Goal: Task Accomplishment & Management: Use online tool/utility

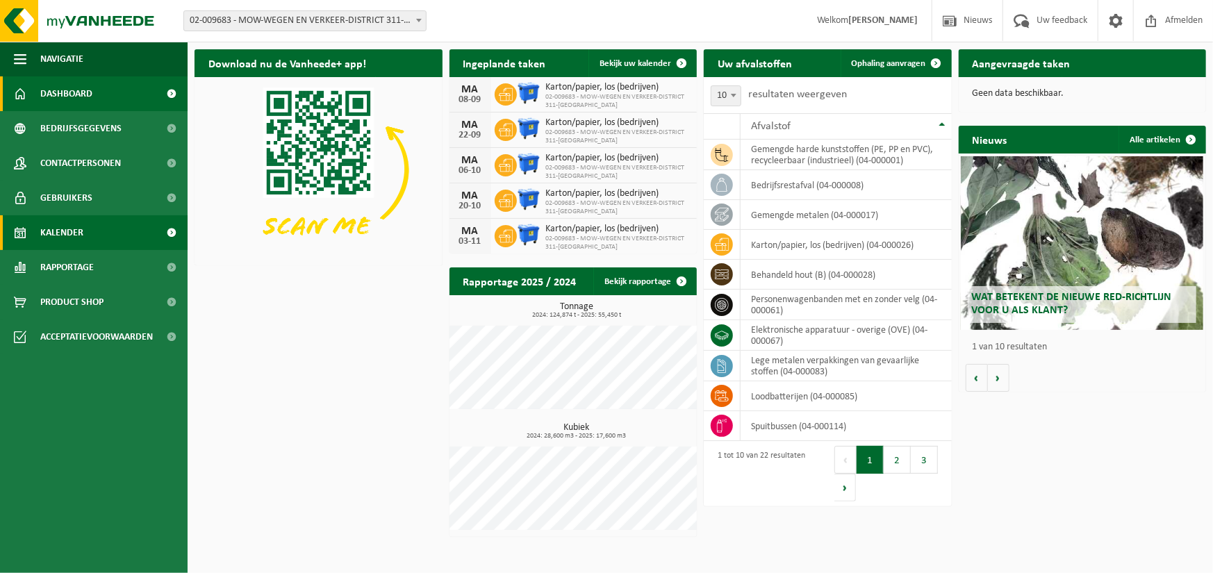
click at [51, 235] on span "Kalender" at bounding box center [61, 232] width 43 height 35
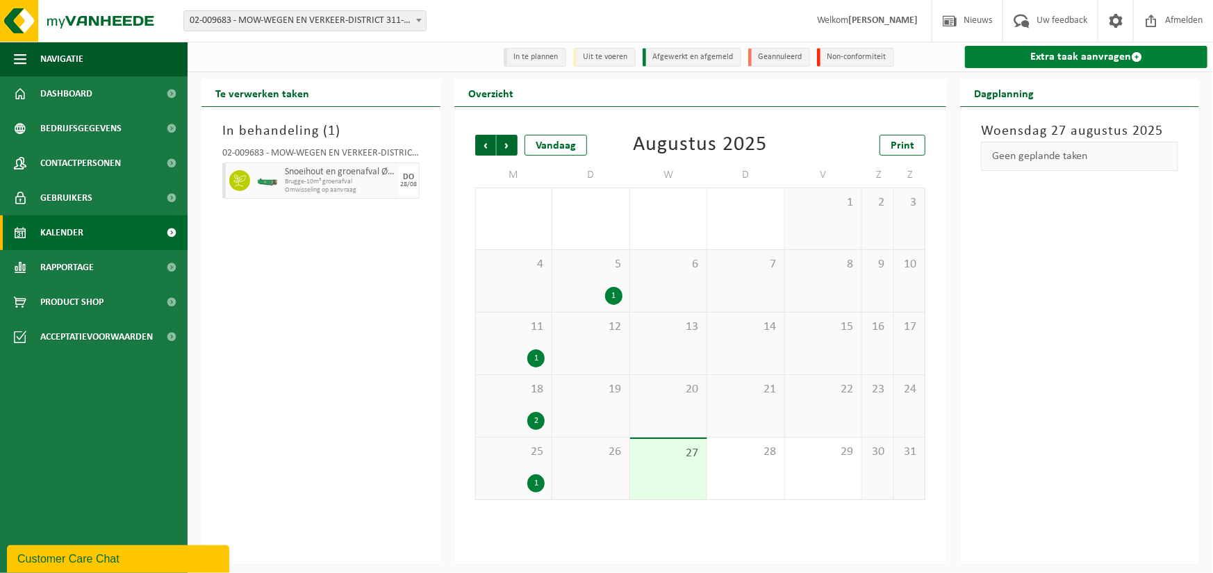
click at [1095, 63] on link "Extra taak aanvragen" at bounding box center [1086, 57] width 243 height 22
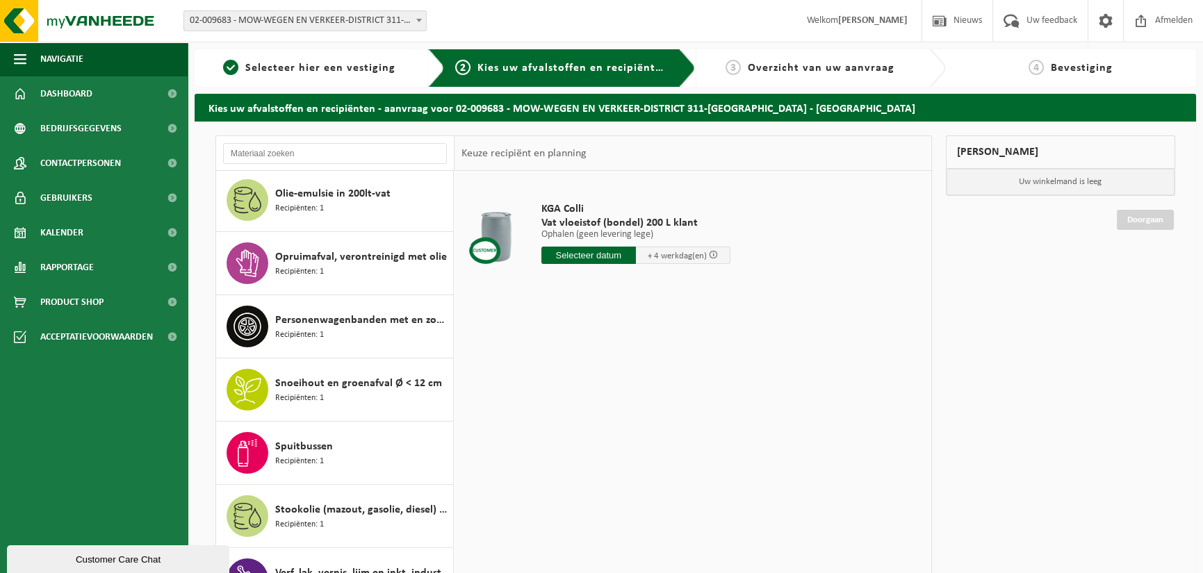
scroll to position [764, 0]
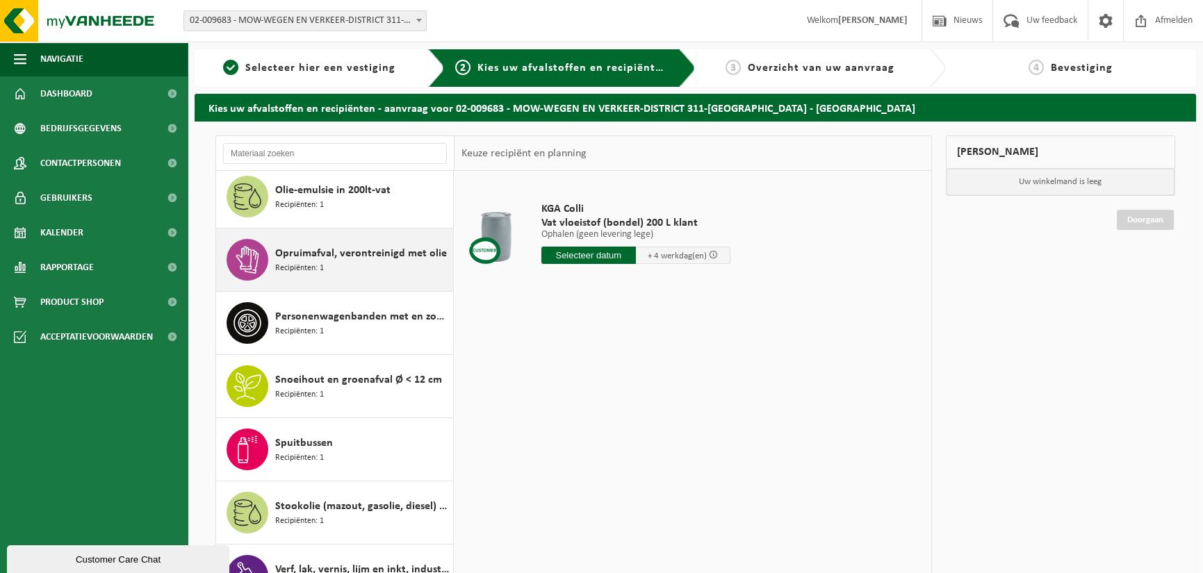
click at [361, 268] on div "Opruimafval, verontreinigd met olie Recipiënten: 1" at bounding box center [362, 260] width 174 height 42
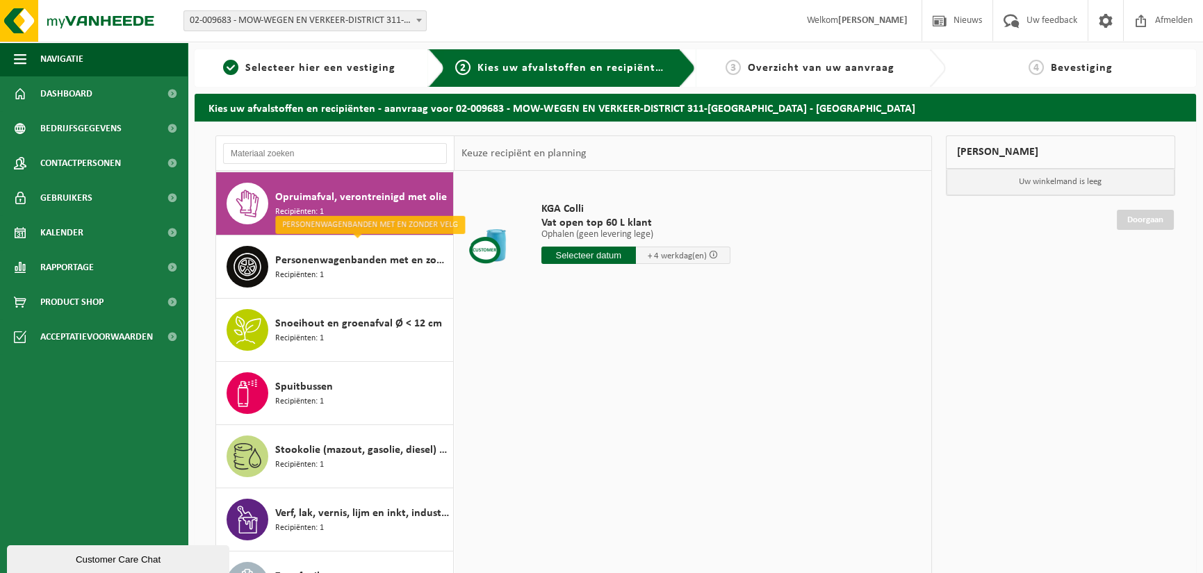
scroll to position [844, 0]
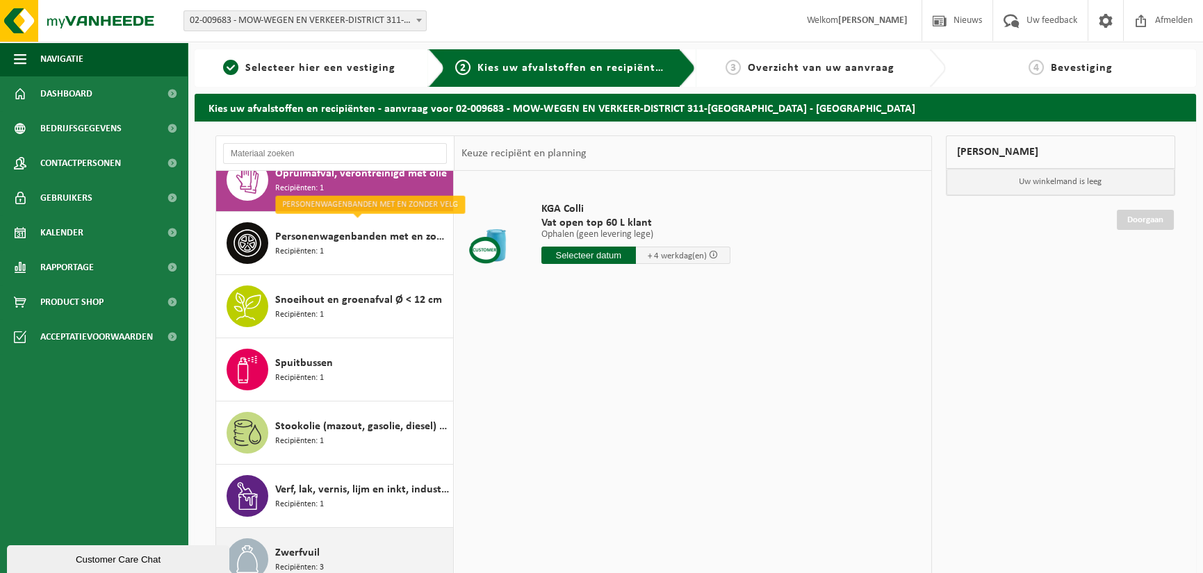
click at [317, 545] on span "Zwerfvuil" at bounding box center [297, 553] width 44 height 17
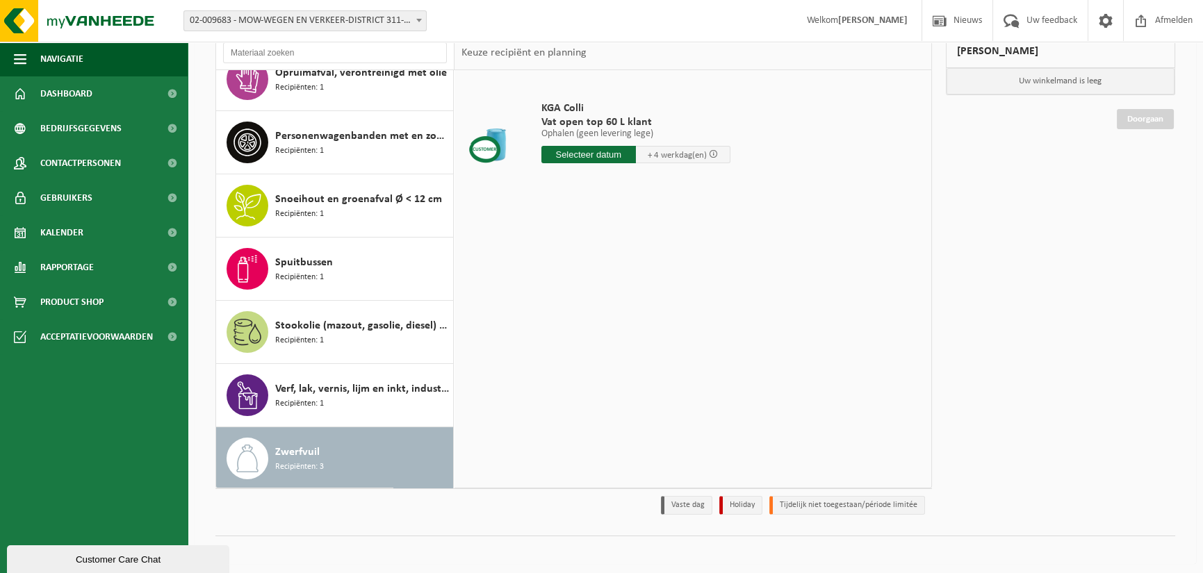
scroll to position [104, 0]
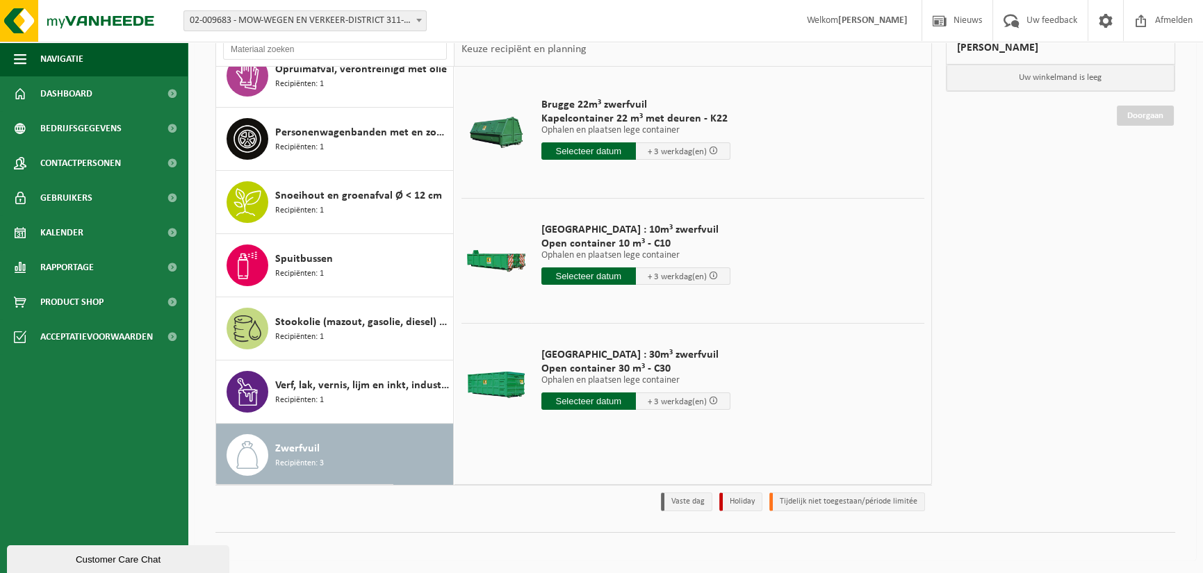
click at [331, 442] on div "Zwerfvuil Recipiënten: 3" at bounding box center [362, 455] width 174 height 42
click at [576, 146] on input "text" at bounding box center [588, 150] width 95 height 17
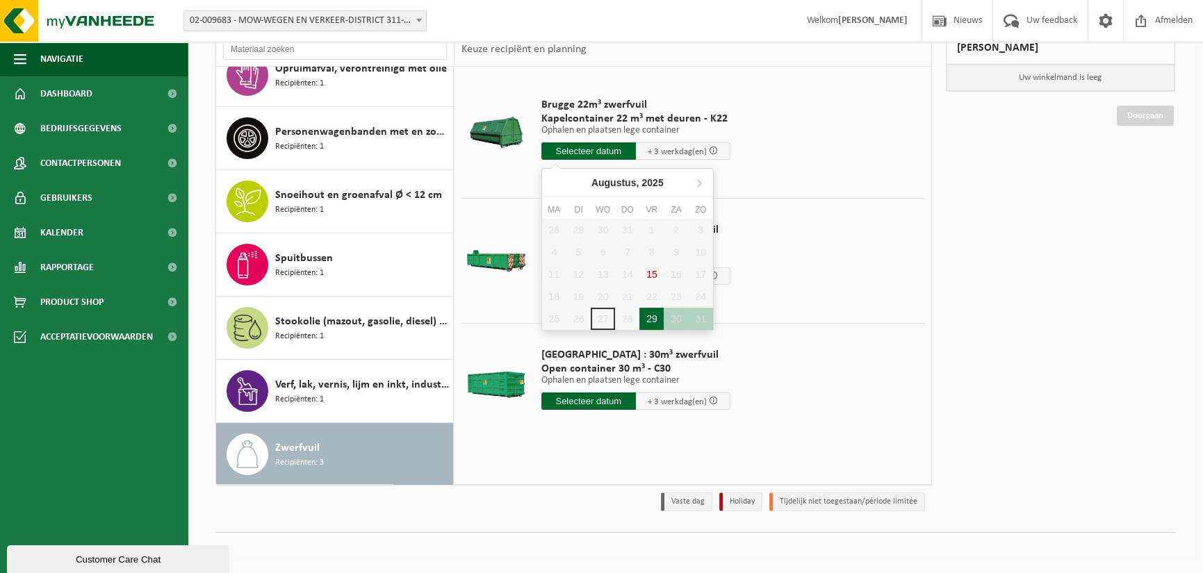
click at [644, 314] on div "29" at bounding box center [651, 319] width 24 height 22
type input "Van 2025-08-29"
type input "2025-08-29"
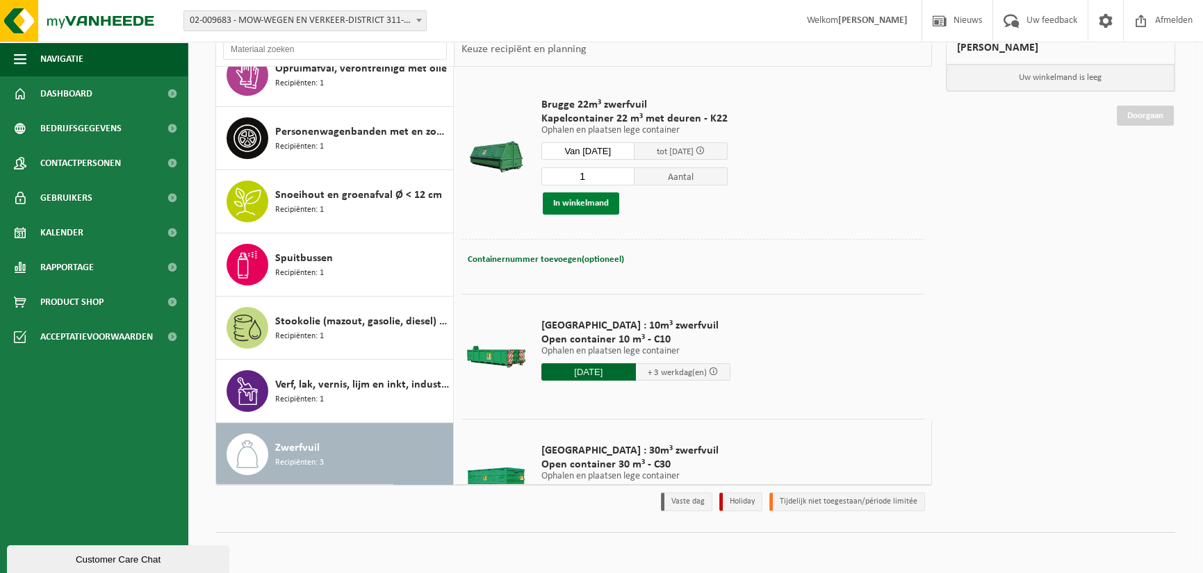
click at [584, 202] on button "In winkelmand" at bounding box center [581, 203] width 76 height 22
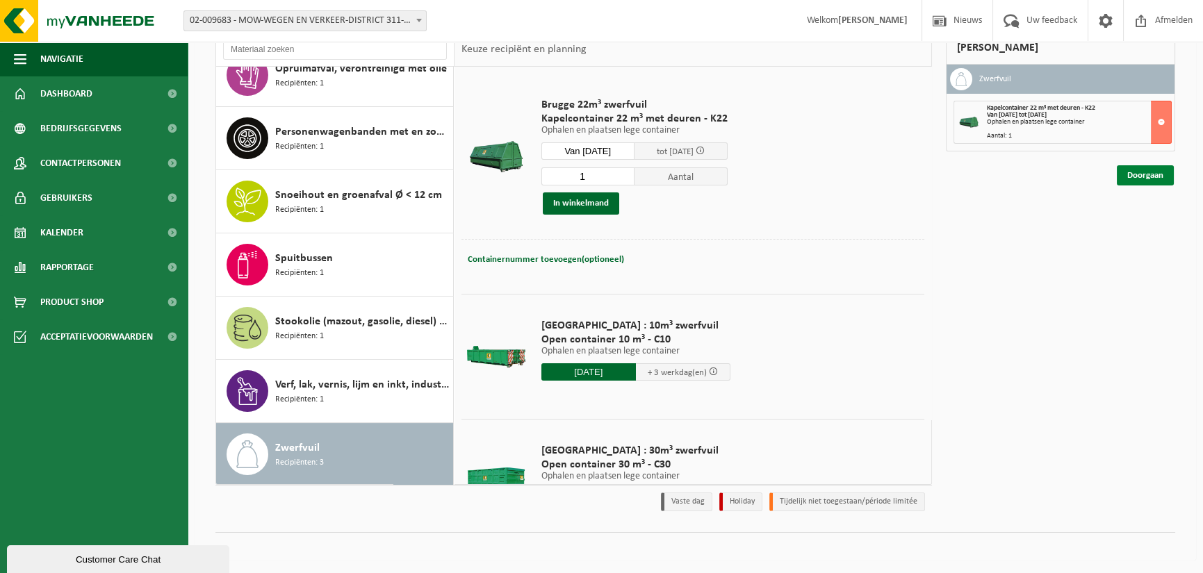
click at [1146, 176] on link "Doorgaan" at bounding box center [1145, 175] width 57 height 20
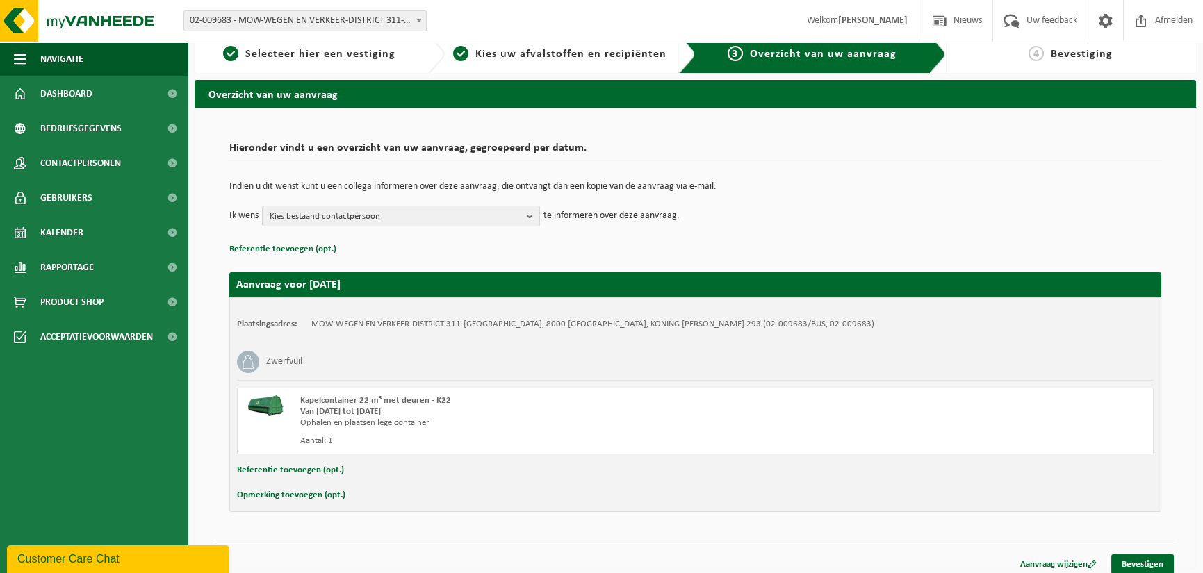
scroll to position [22, 0]
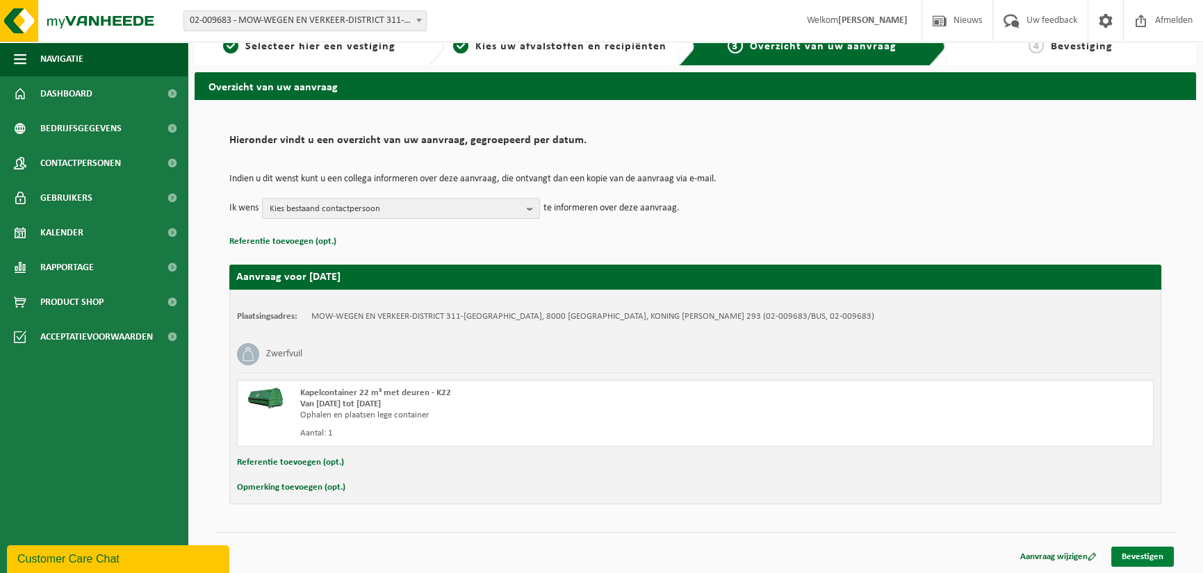
click at [1142, 559] on link "Bevestigen" at bounding box center [1142, 557] width 63 height 20
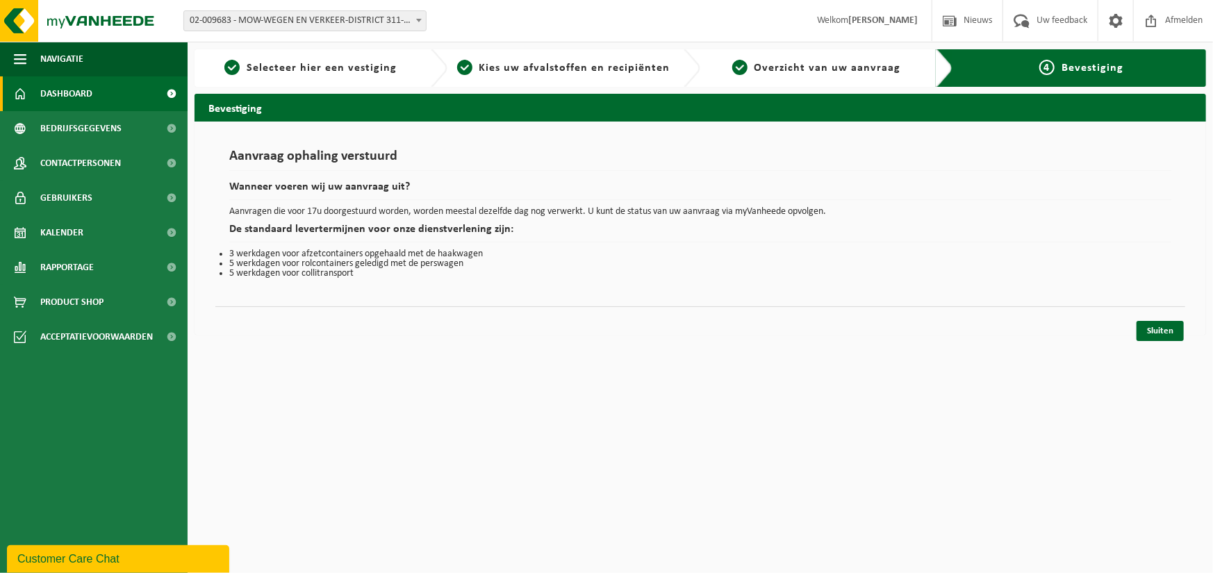
click at [70, 91] on span "Dashboard" at bounding box center [66, 93] width 52 height 35
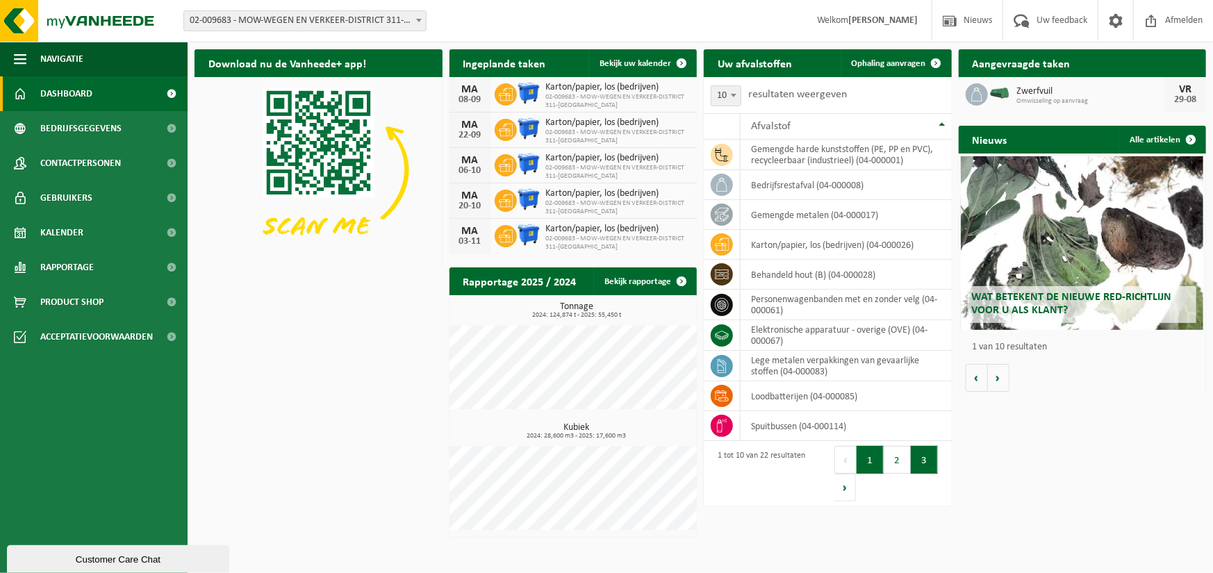
click at [923, 455] on button "3" at bounding box center [924, 460] width 27 height 28
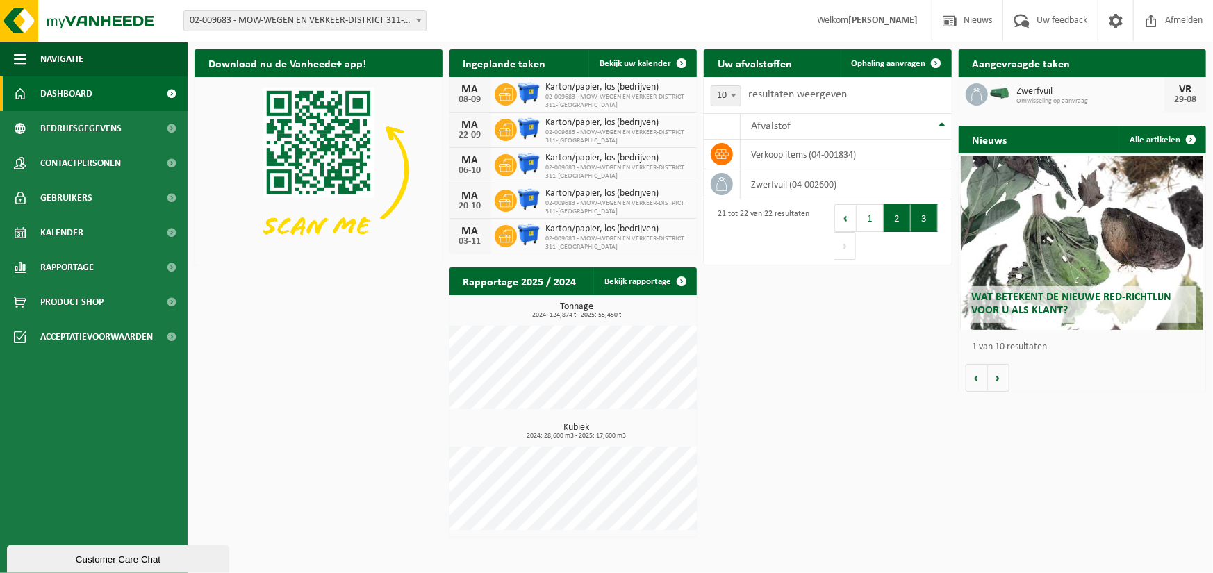
click at [898, 223] on button "2" at bounding box center [897, 218] width 27 height 28
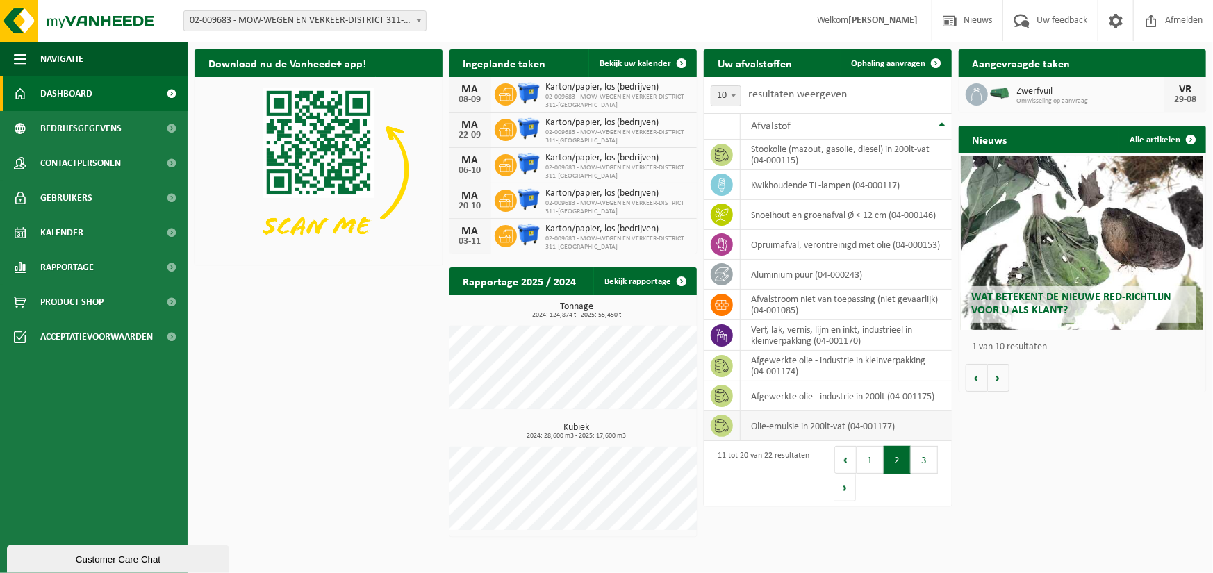
click at [905, 426] on td "olie-emulsie in 200lt-vat (04-001177)" at bounding box center [846, 426] width 211 height 30
click at [720, 426] on icon at bounding box center [722, 426] width 14 height 14
click at [88, 243] on link "Kalender" at bounding box center [94, 232] width 188 height 35
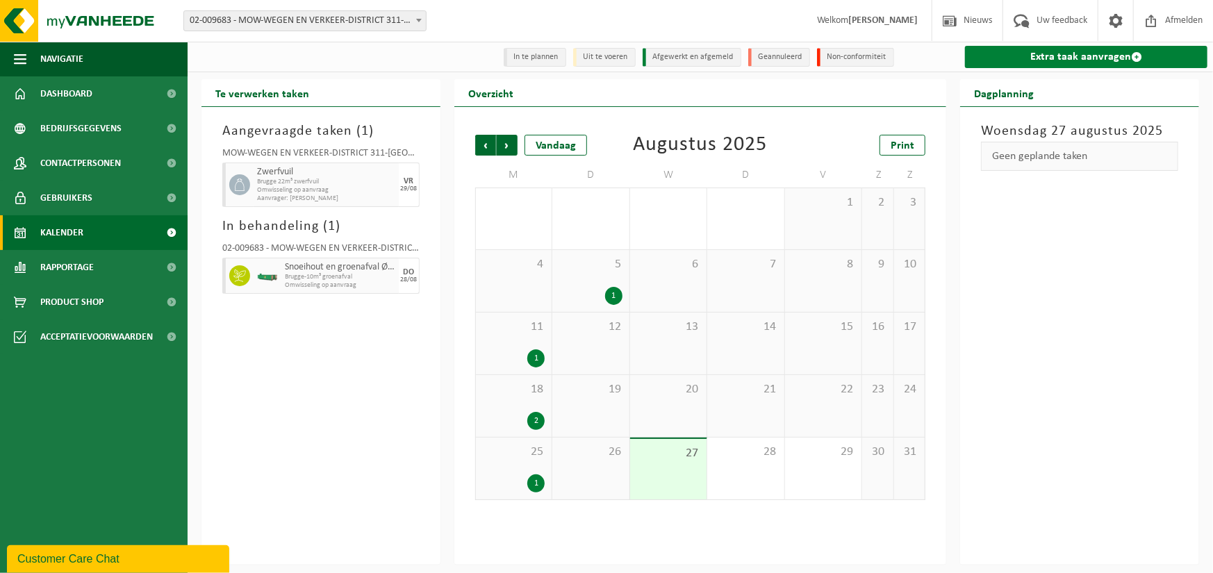
click at [1091, 62] on link "Extra taak aanvragen" at bounding box center [1086, 57] width 243 height 22
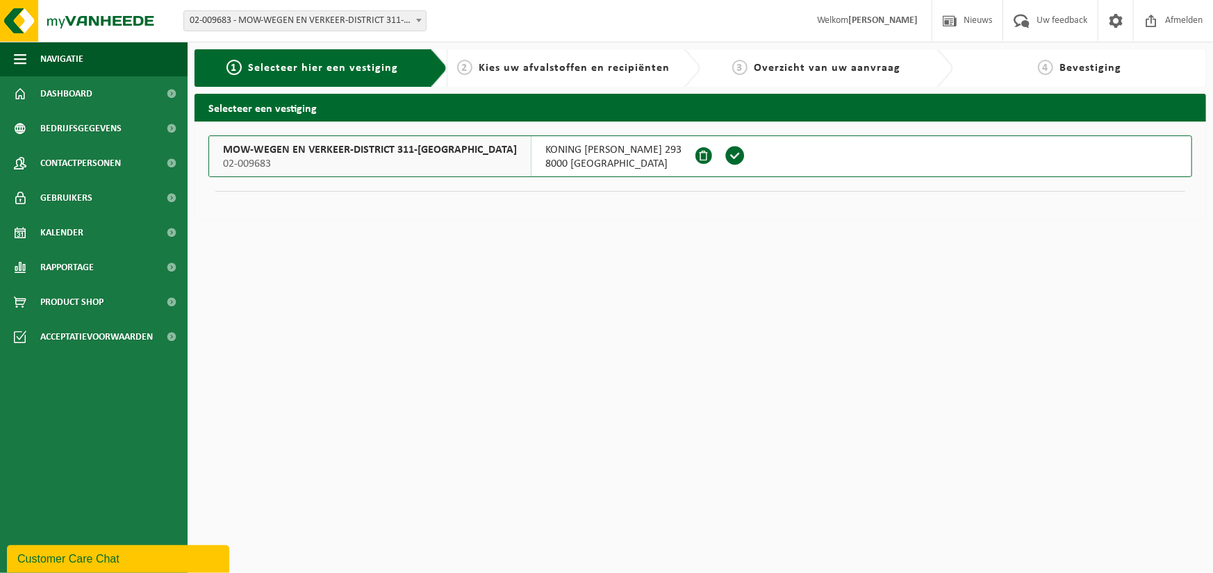
click at [716, 142] on span at bounding box center [735, 156] width 39 height 40
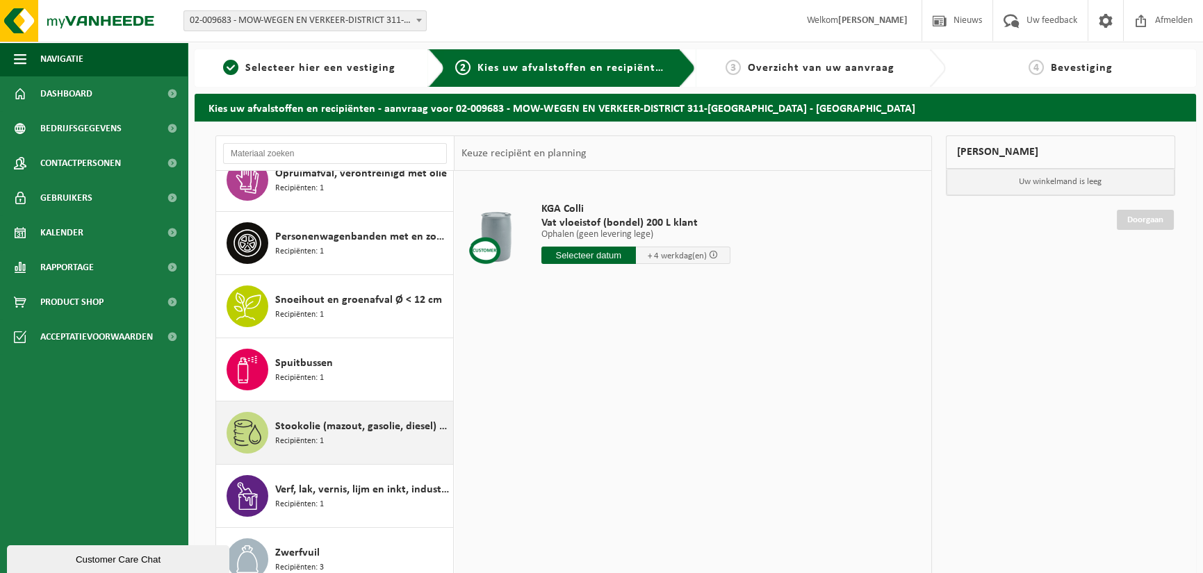
scroll to position [104, 0]
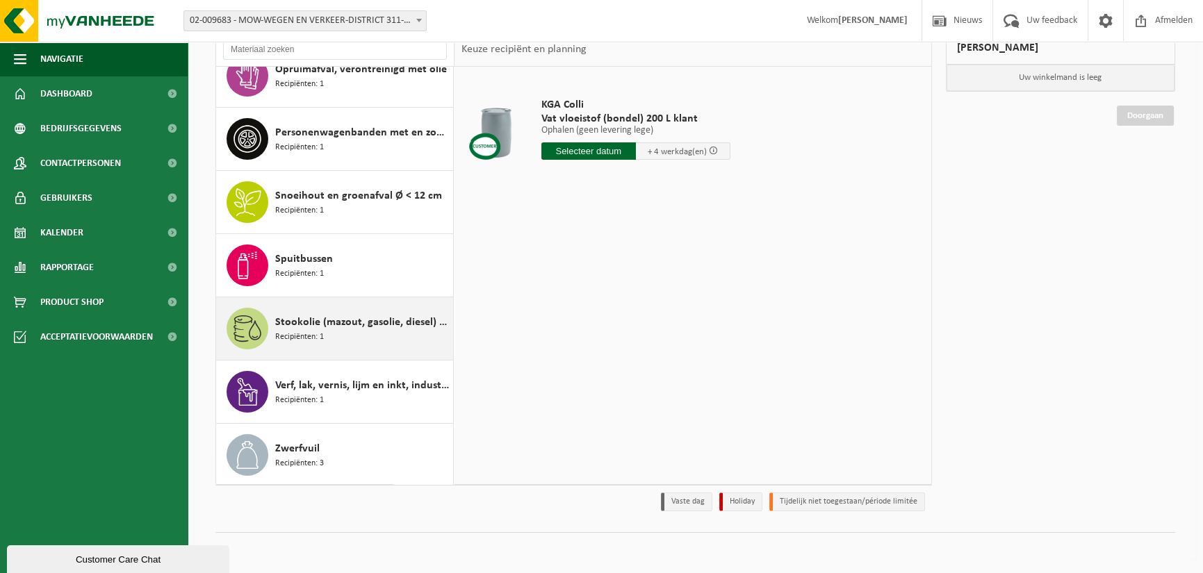
click at [357, 325] on span "Stookolie (mazout, gasolie, diesel) in 200lt-vat" at bounding box center [362, 322] width 174 height 17
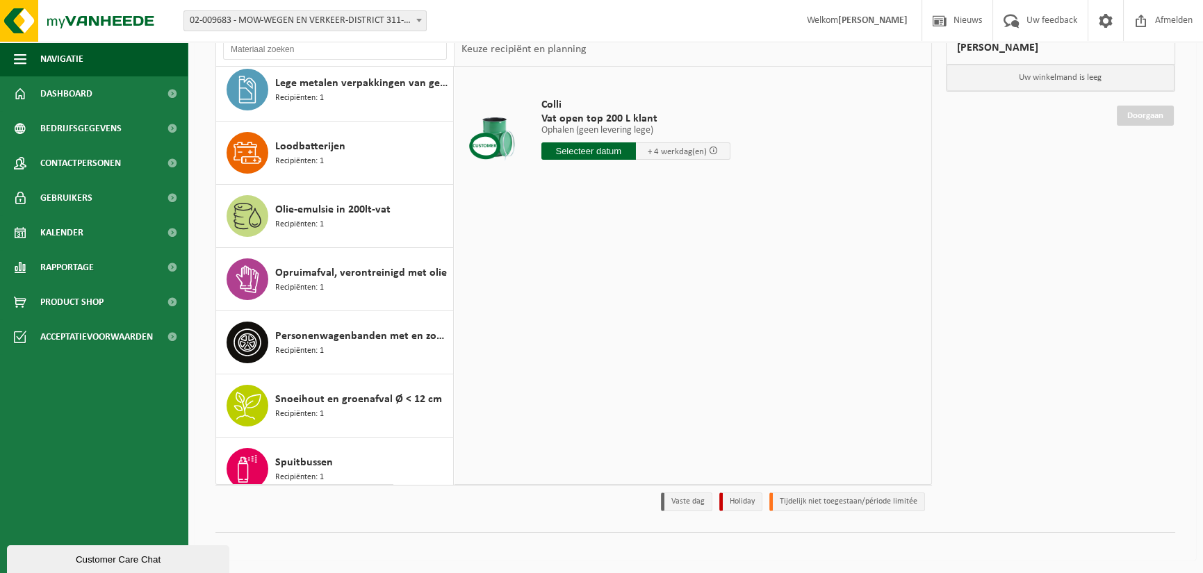
scroll to position [636, 0]
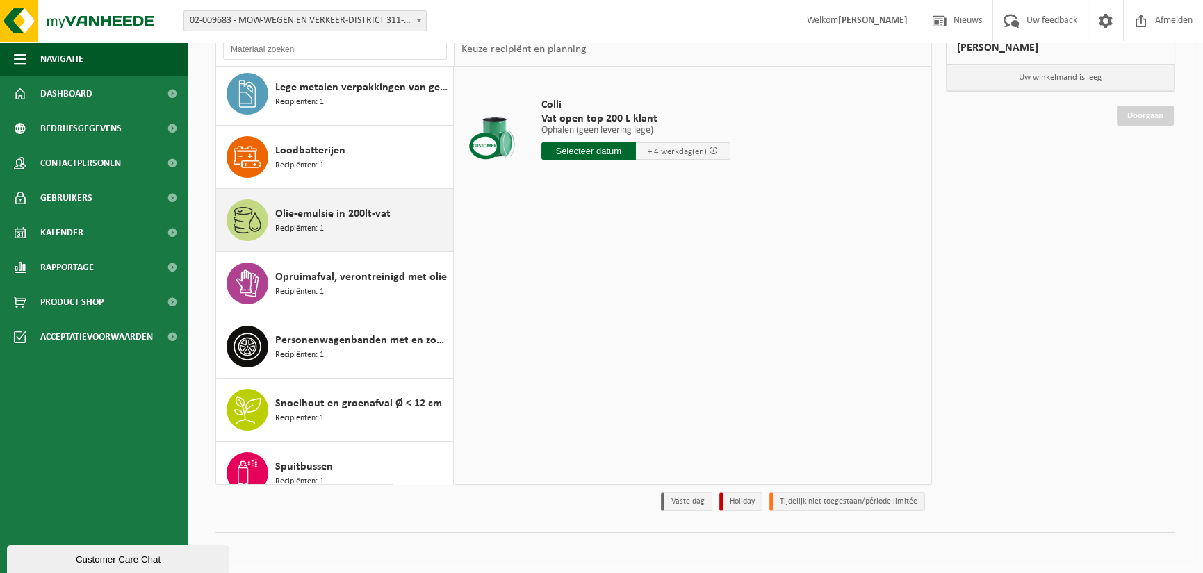
click at [340, 228] on div "Olie-emulsie in 200lt-vat Recipiënten: 1" at bounding box center [362, 220] width 174 height 42
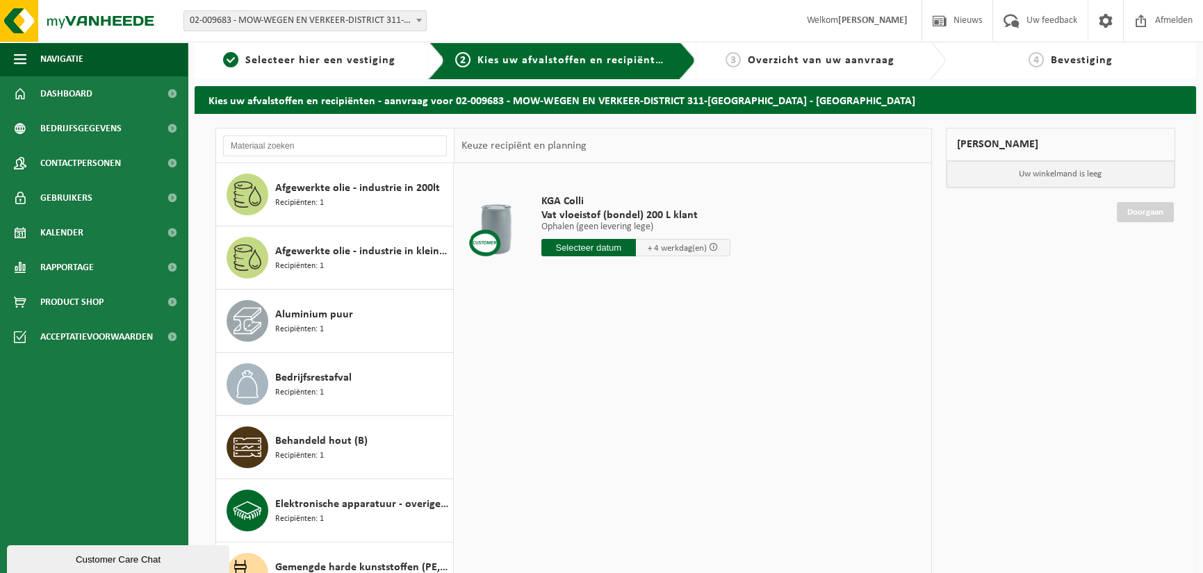
scroll to position [0, 0]
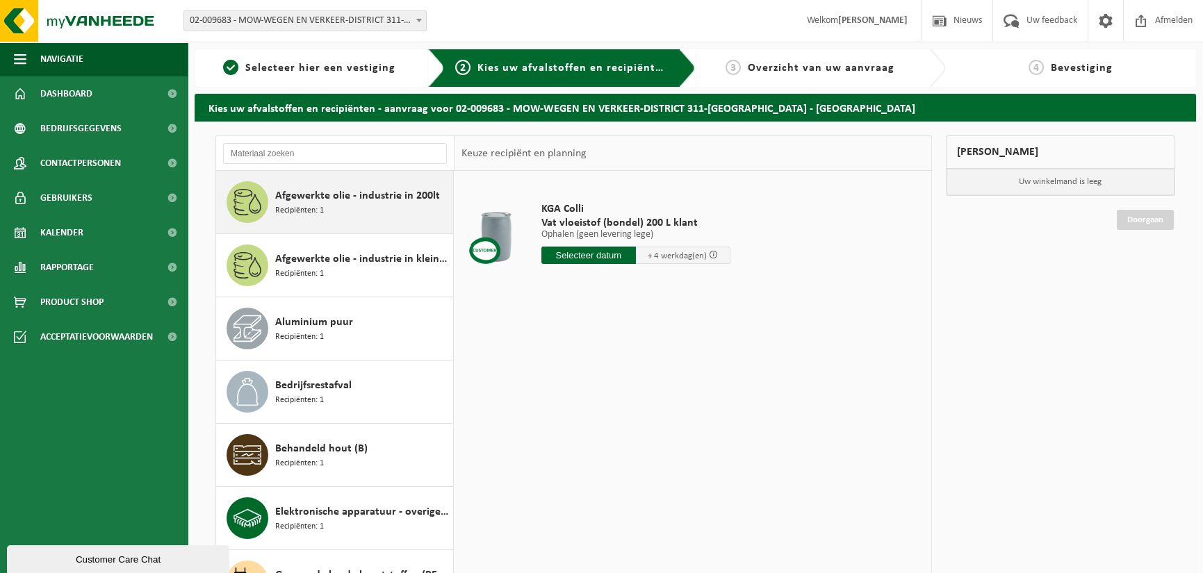
click at [365, 207] on div "Afgewerkte olie - industrie in 200lt Recipiënten: 1" at bounding box center [362, 202] width 174 height 42
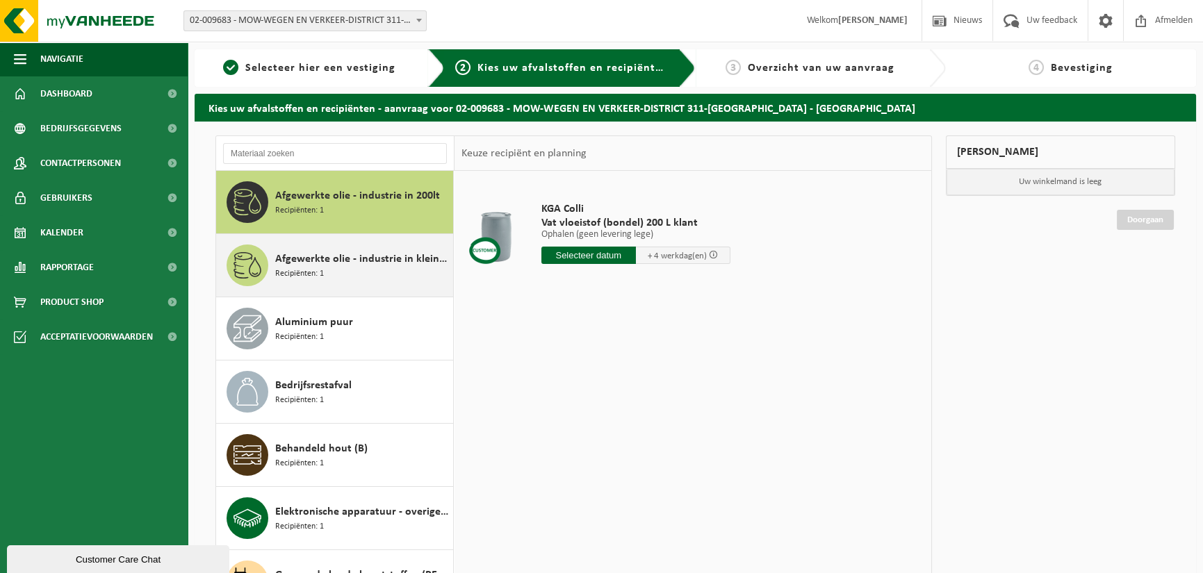
click at [363, 263] on span "Afgewerkte olie - industrie in kleinverpakking" at bounding box center [362, 259] width 174 height 17
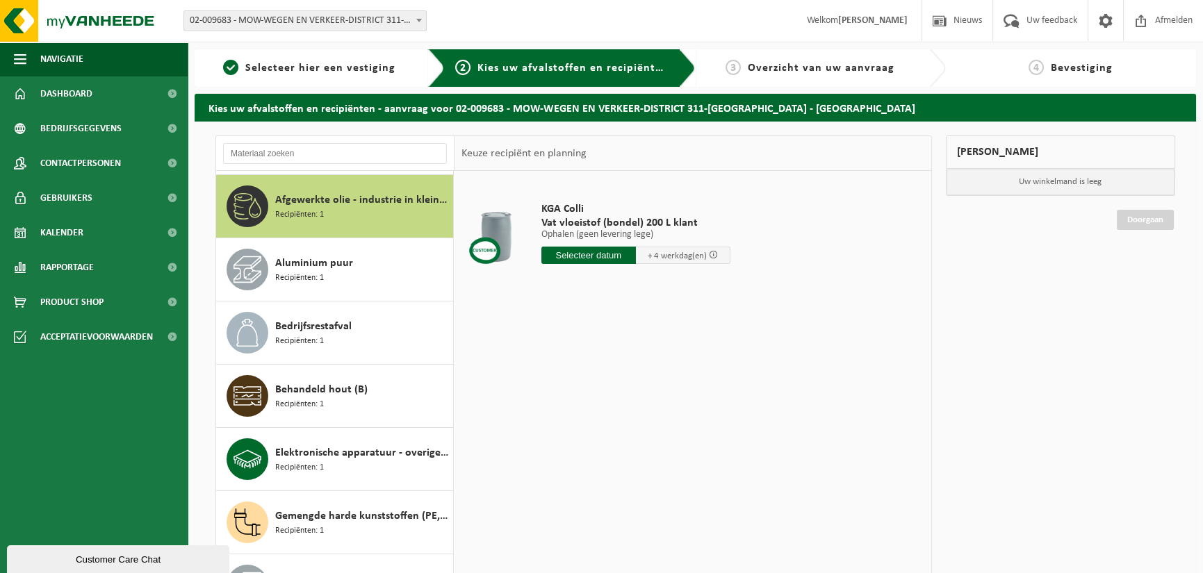
scroll to position [63, 0]
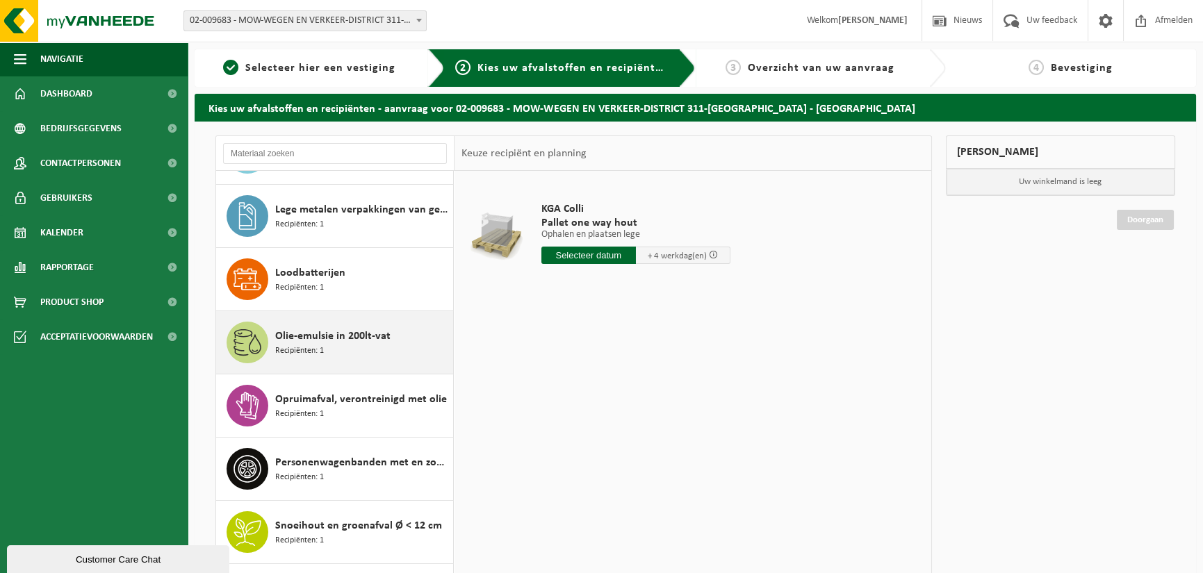
click at [343, 340] on span "Olie-emulsie in 200lt-vat" at bounding box center [332, 336] width 115 height 17
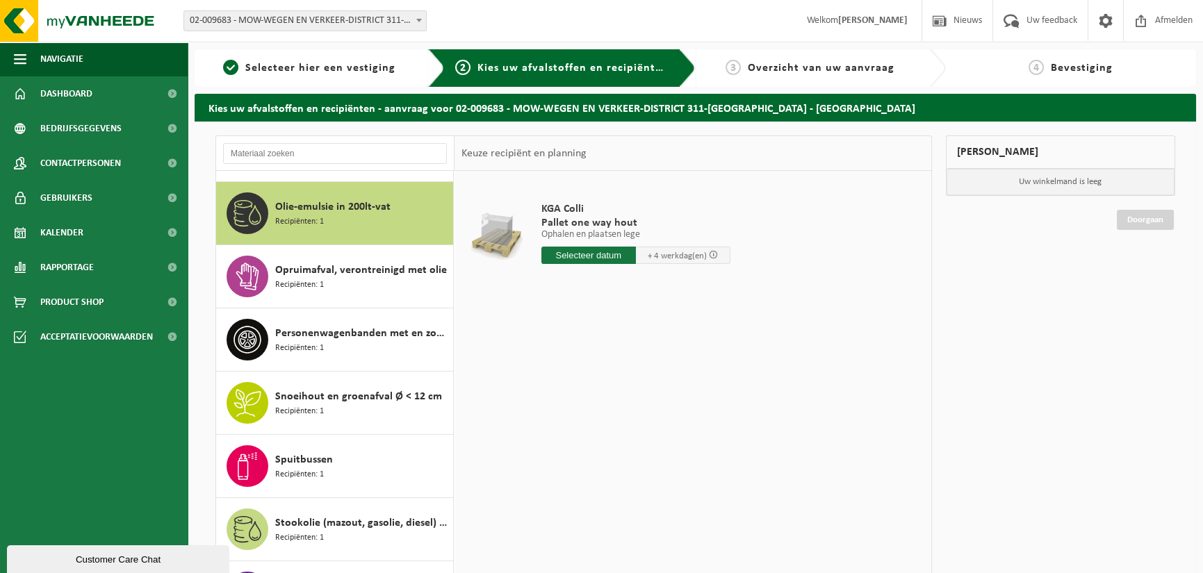
scroll to position [757, 0]
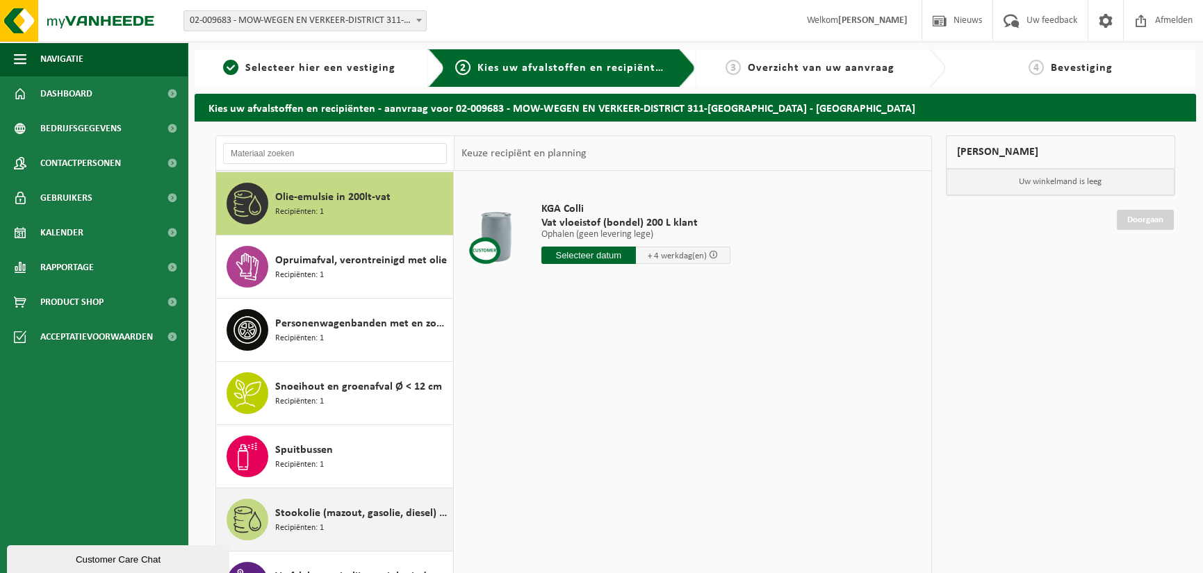
click at [345, 507] on span "Stookolie (mazout, gasolie, diesel) in 200lt-vat" at bounding box center [362, 513] width 174 height 17
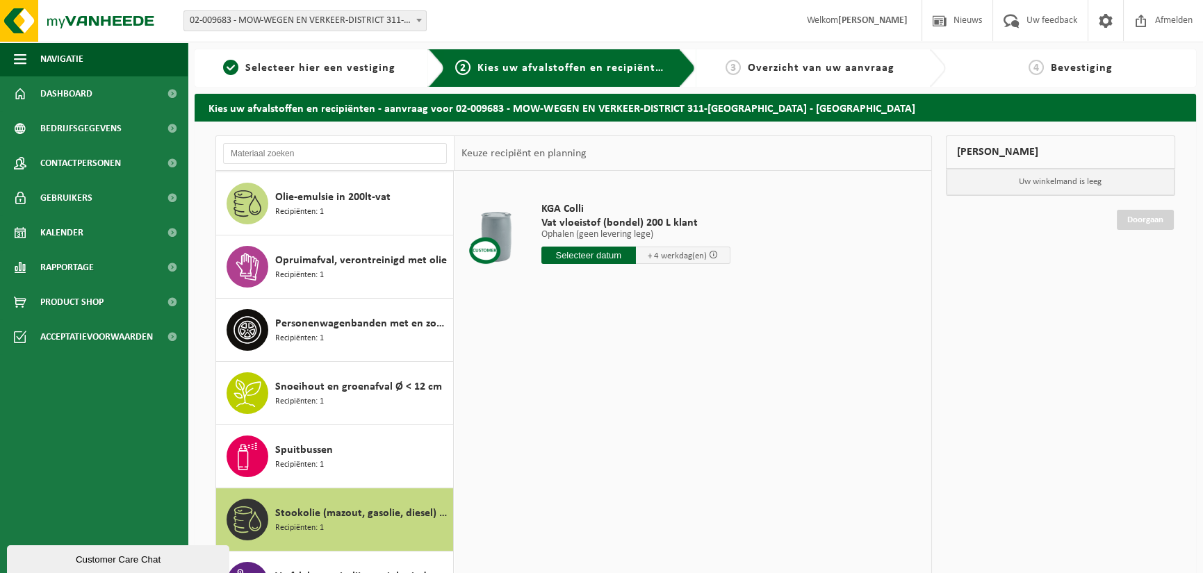
scroll to position [845, 0]
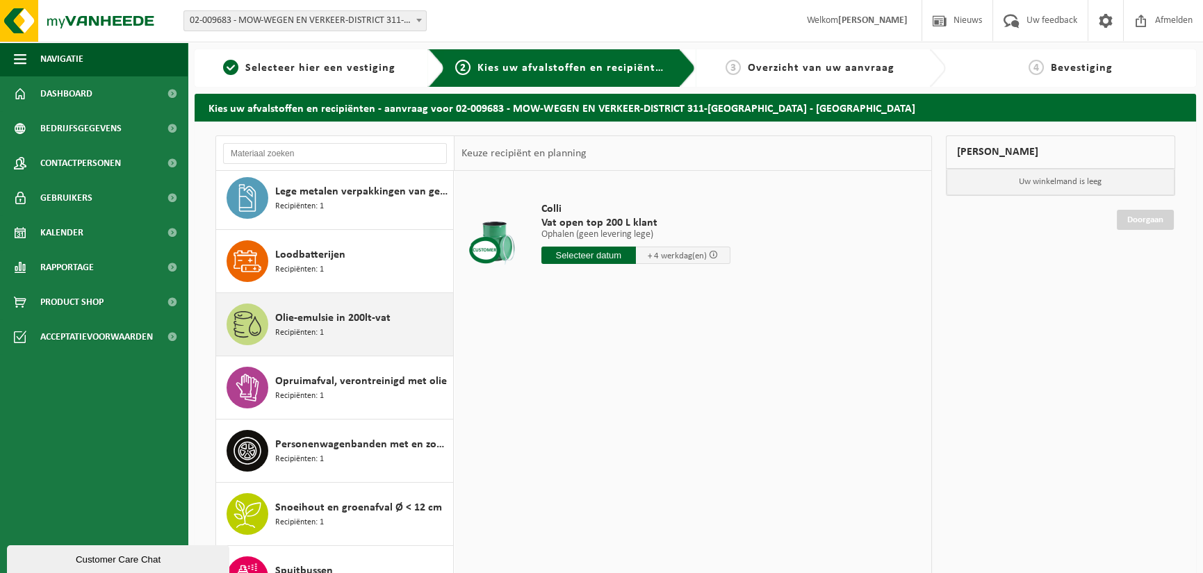
click at [355, 335] on div "Olie-emulsie in 200lt-vat Recipiënten: 1" at bounding box center [362, 325] width 174 height 42
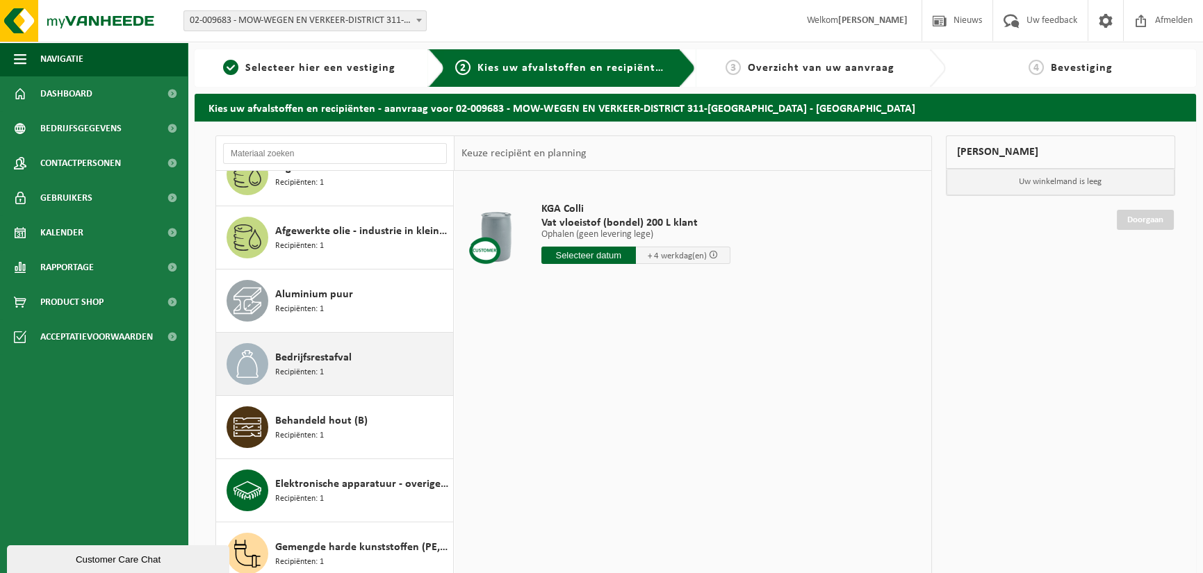
scroll to position [0, 0]
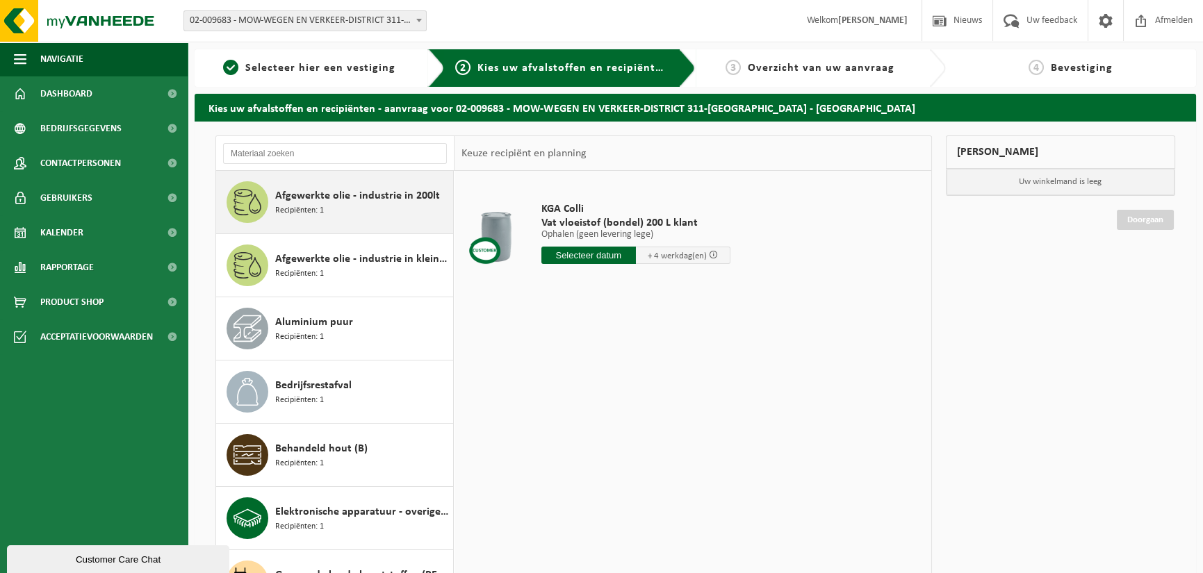
click at [354, 210] on div "Afgewerkte olie - industrie in 200lt Recipiënten: 1" at bounding box center [362, 202] width 174 height 42
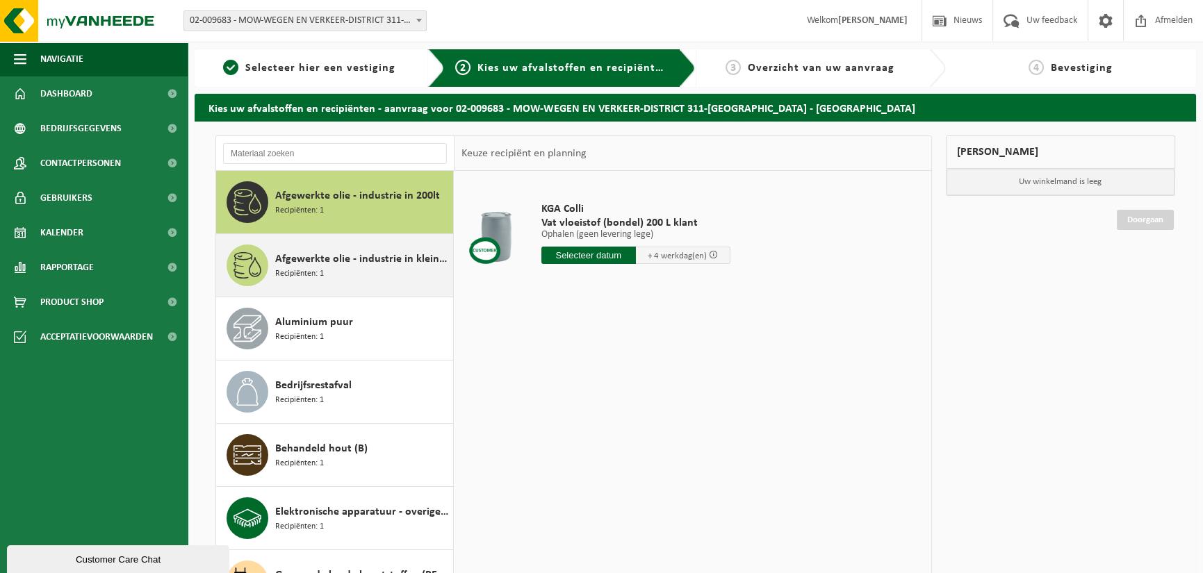
click at [355, 263] on span "Afgewerkte olie - industrie in kleinverpakking" at bounding box center [362, 259] width 174 height 17
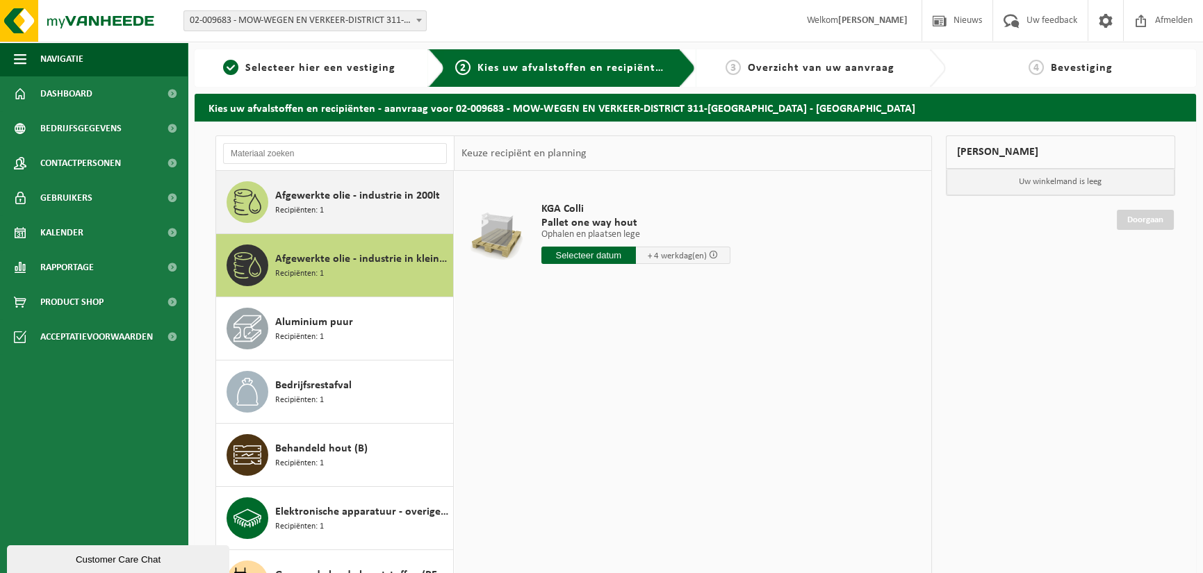
click at [367, 197] on span "Afgewerkte olie - industrie in 200lt" at bounding box center [357, 196] width 165 height 17
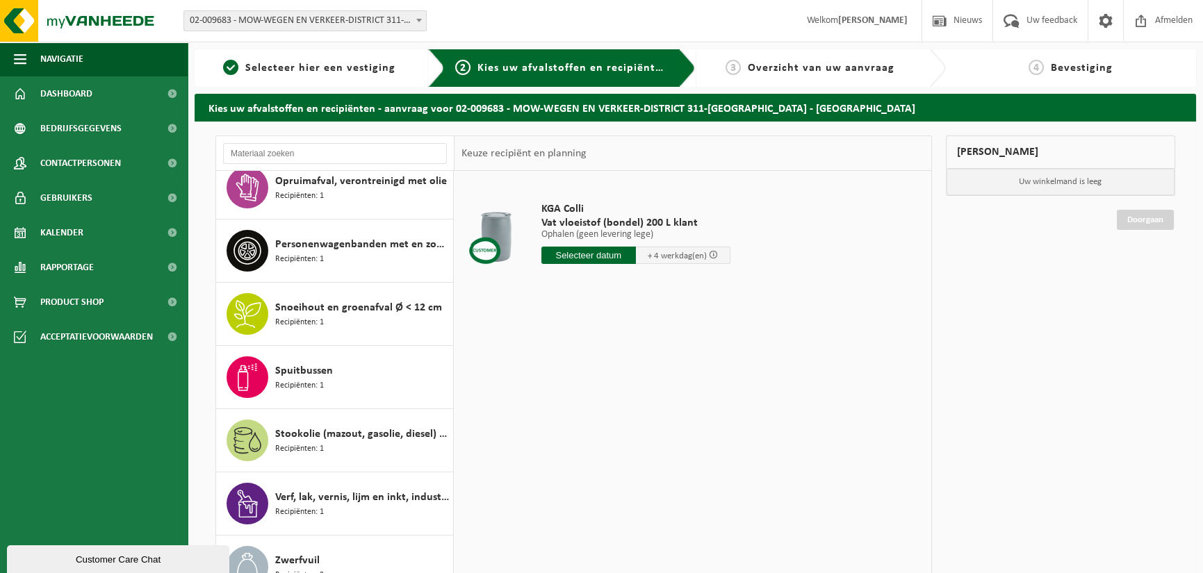
scroll to position [844, 0]
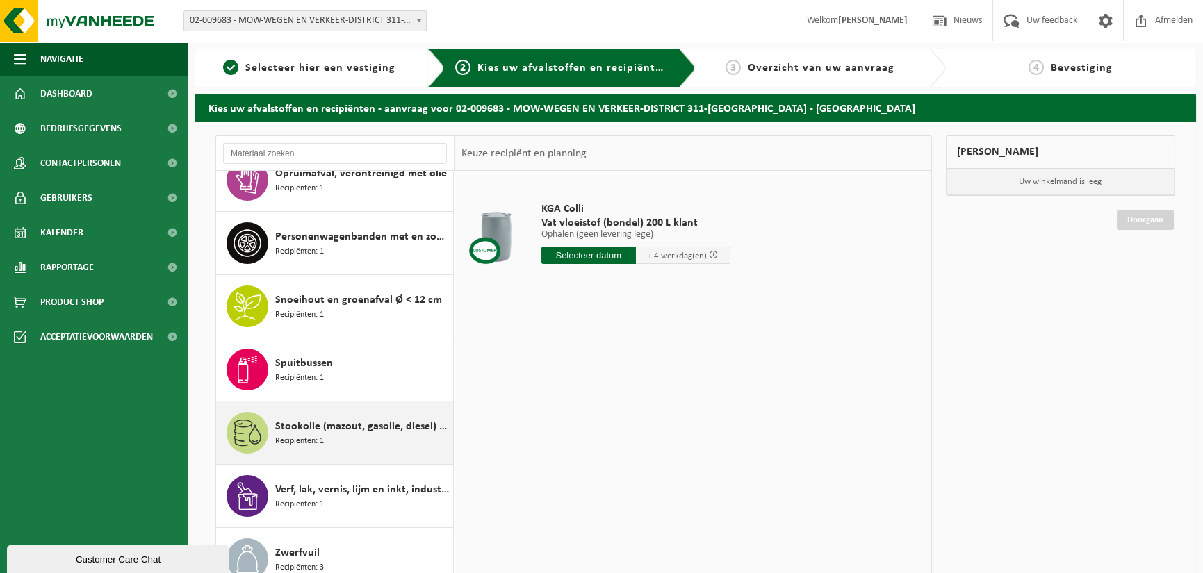
click at [388, 437] on div "Stookolie (mazout, gasolie, diesel) in 200lt-vat Recipiënten: 1" at bounding box center [362, 433] width 174 height 42
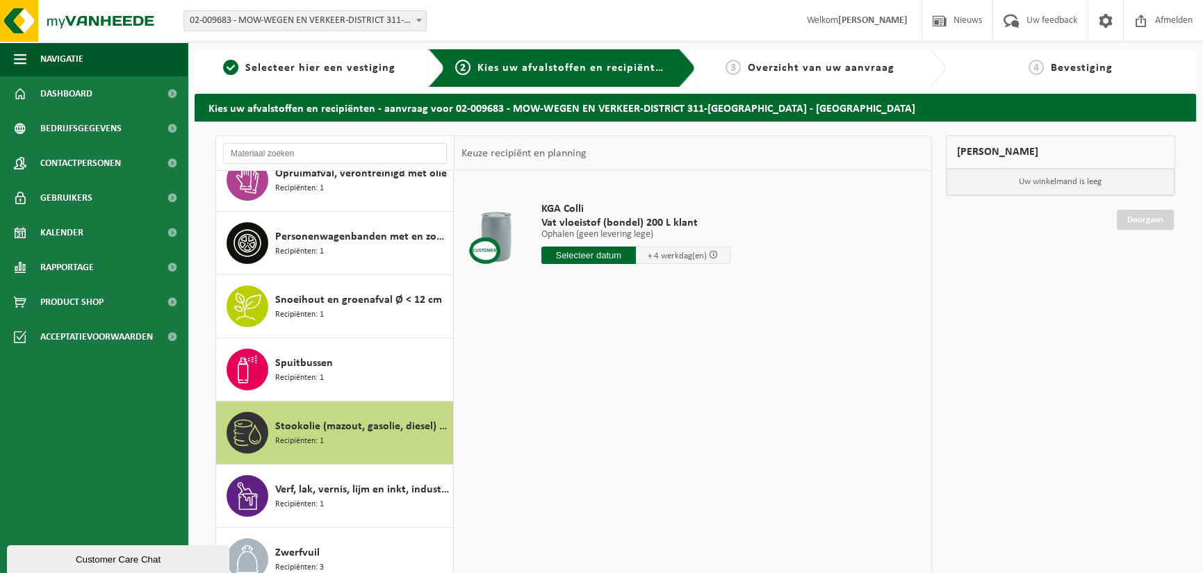
scroll to position [845, 0]
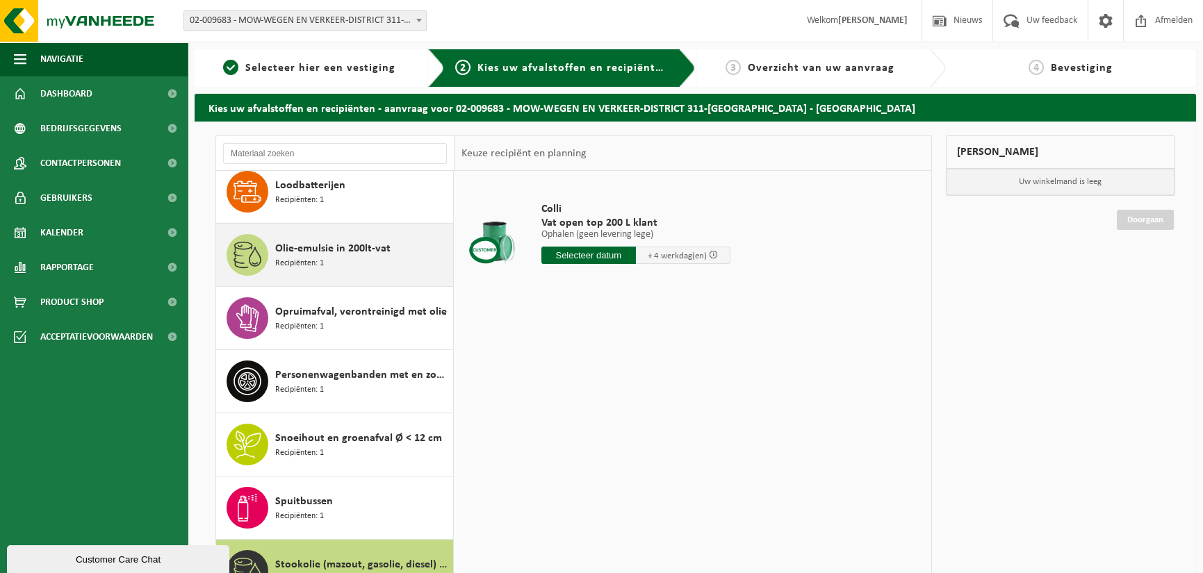
click at [366, 256] on div "Olie-emulsie in 200lt-vat Recipiënten: 1" at bounding box center [362, 255] width 174 height 42
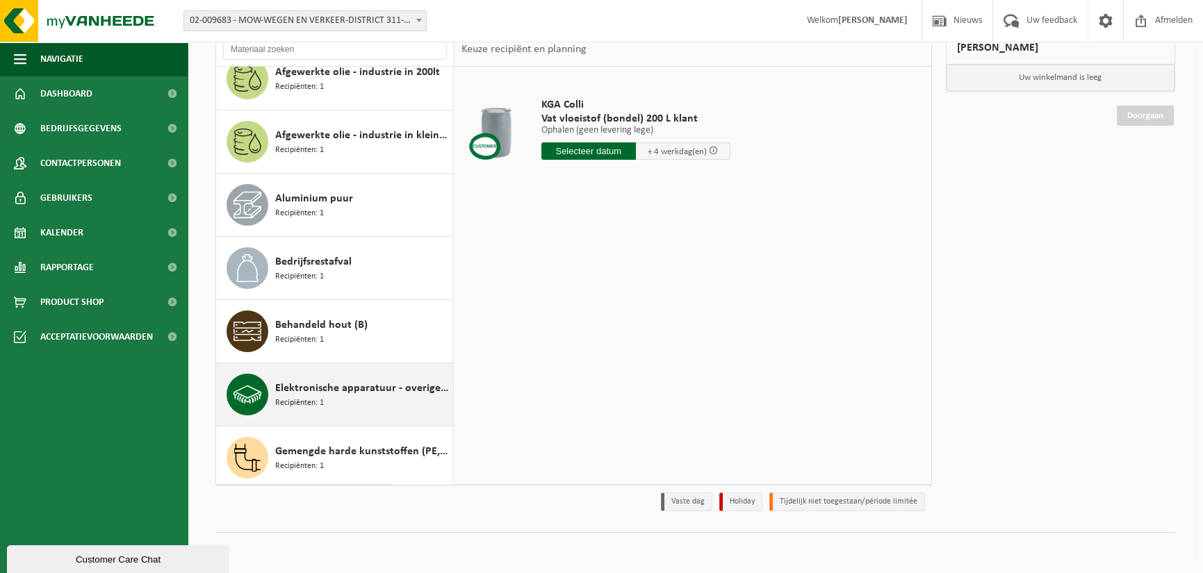
scroll to position [0, 0]
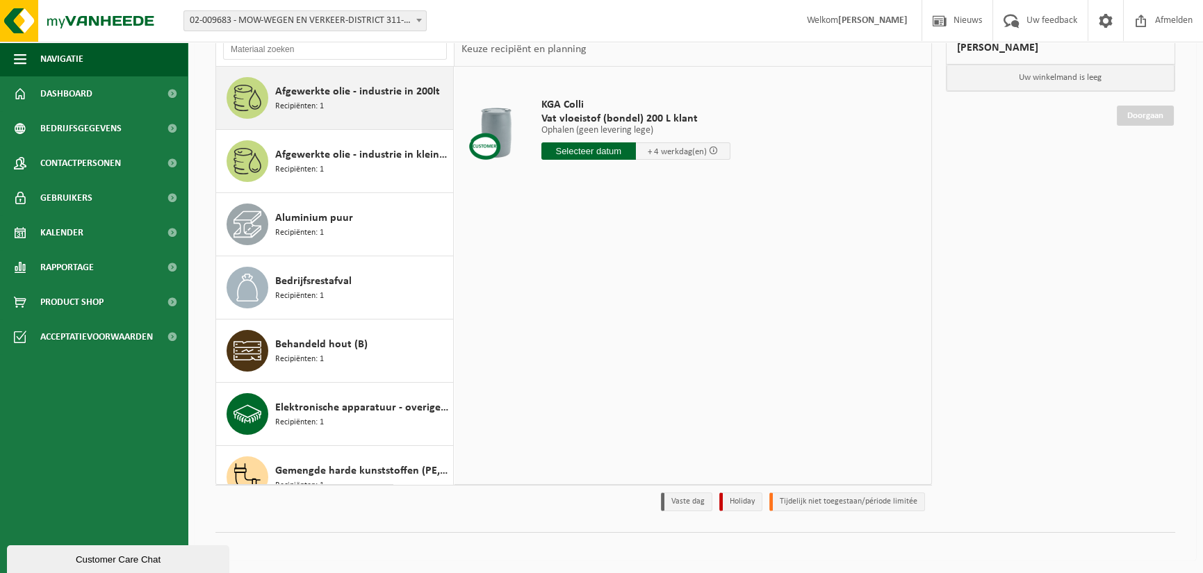
click at [364, 100] on div "Afgewerkte olie - industrie in 200lt Recipiënten: 1" at bounding box center [362, 98] width 174 height 42
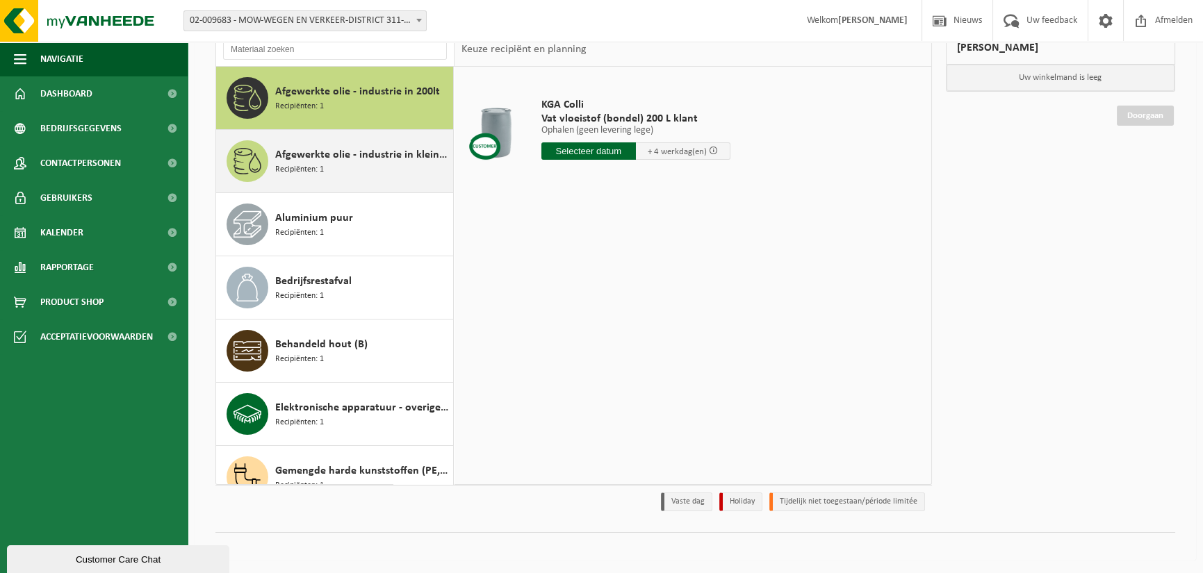
click at [349, 151] on span "Afgewerkte olie - industrie in kleinverpakking" at bounding box center [362, 155] width 174 height 17
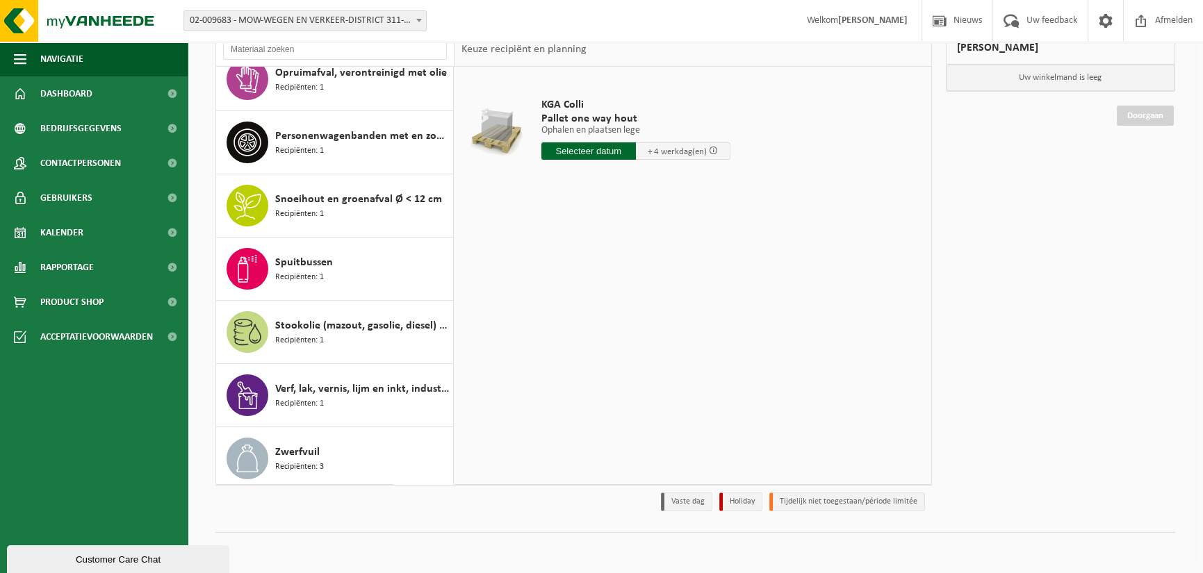
scroll to position [844, 0]
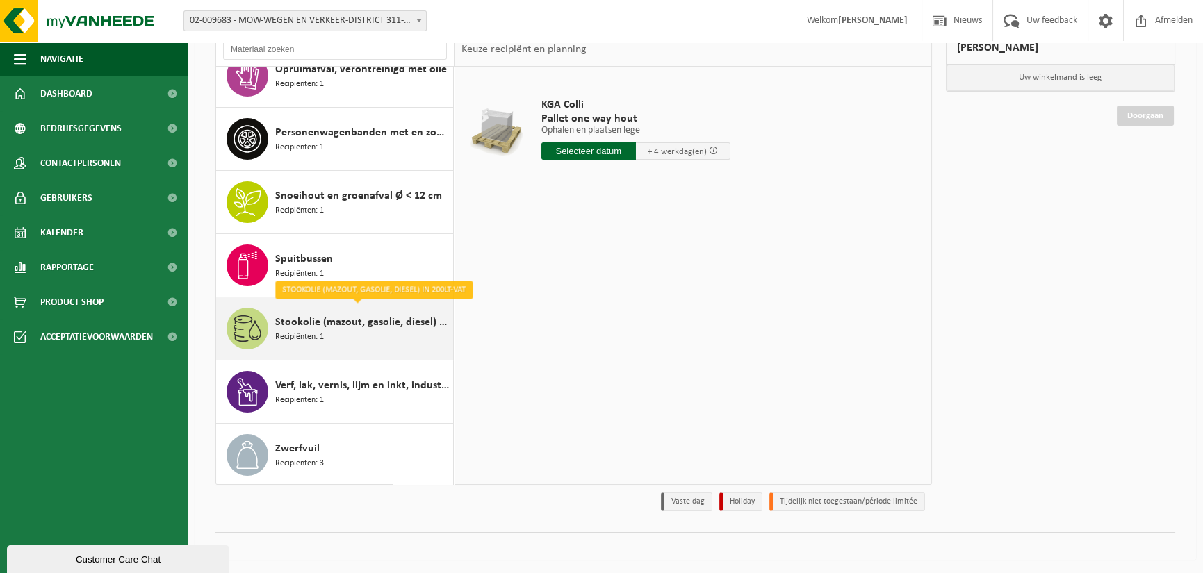
click at [378, 325] on span "Stookolie (mazout, gasolie, diesel) in 200lt-vat" at bounding box center [362, 322] width 174 height 17
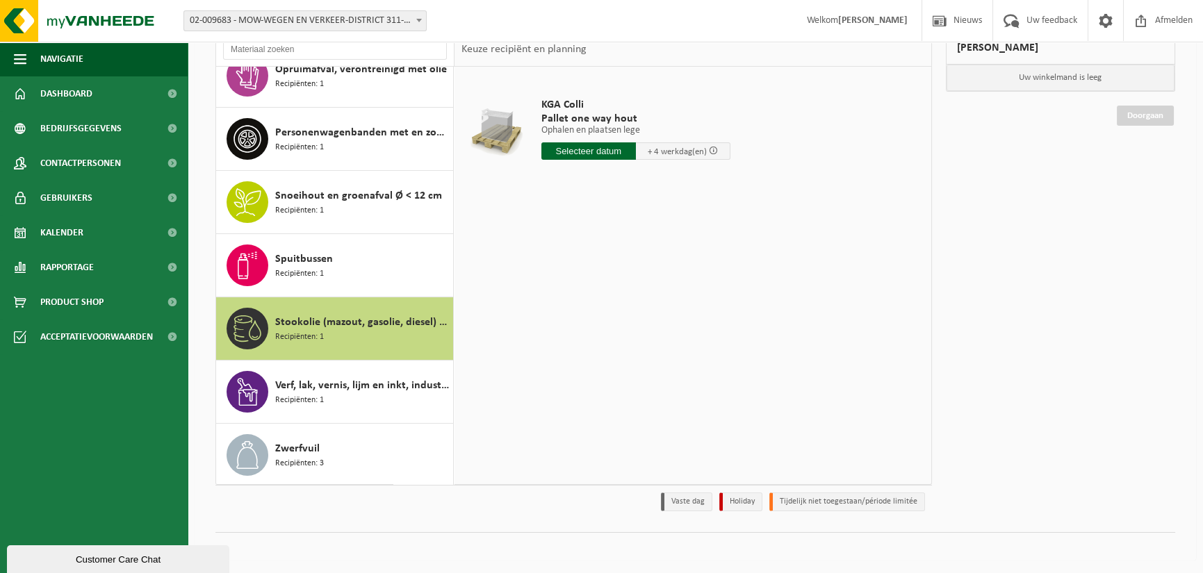
scroll to position [845, 0]
click at [570, 151] on input "text" at bounding box center [588, 150] width 95 height 17
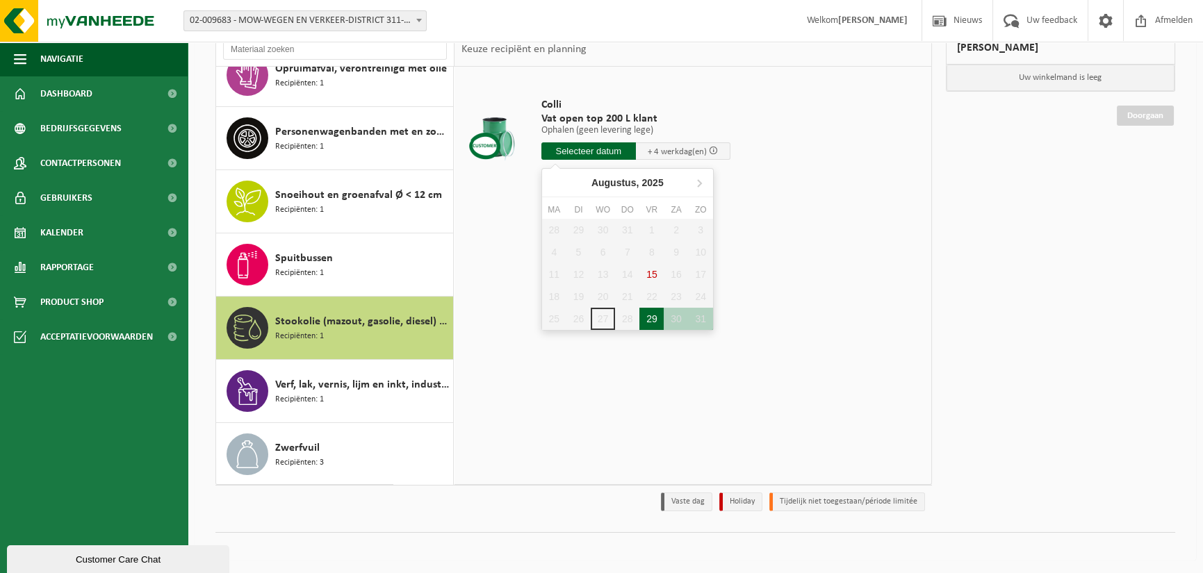
click at [652, 319] on div "29" at bounding box center [651, 319] width 24 height 22
type input "Van 2025-08-29"
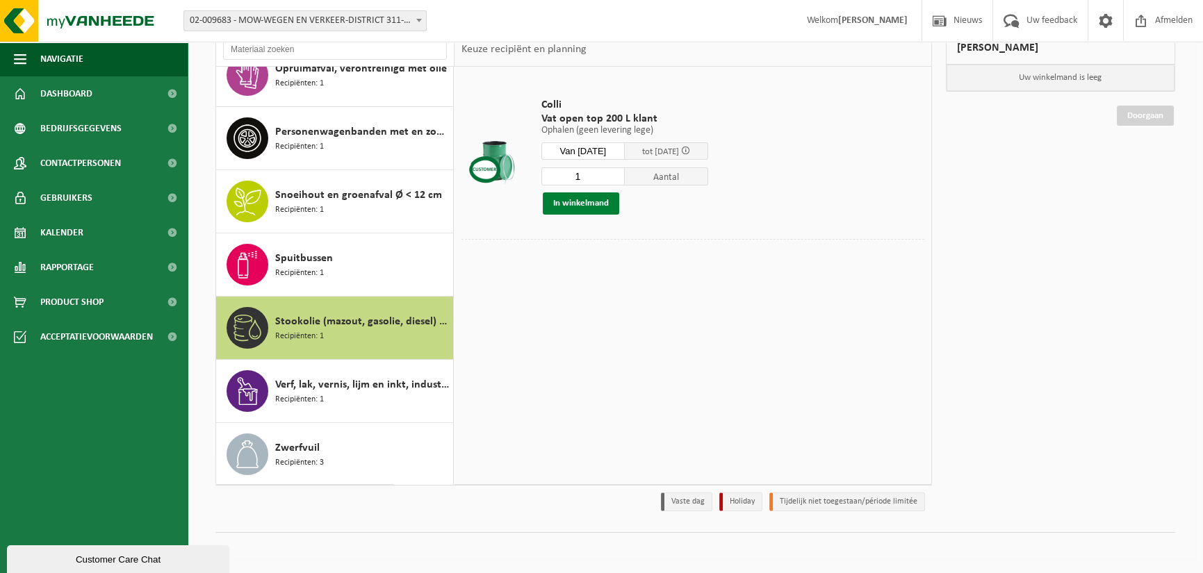
click at [602, 207] on button "In winkelmand" at bounding box center [581, 203] width 76 height 22
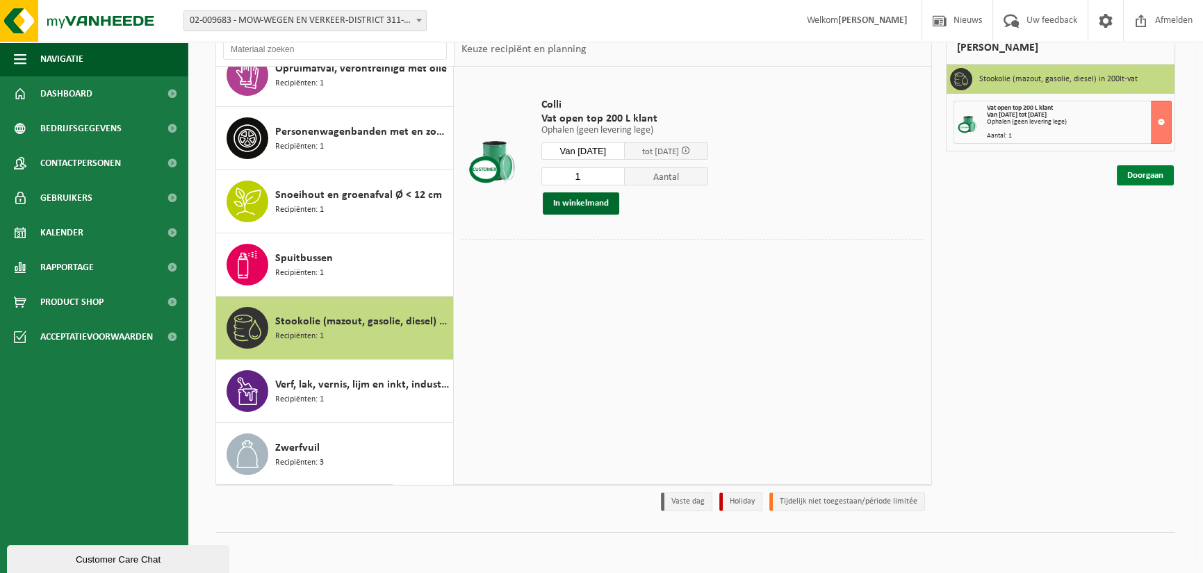
click at [1147, 176] on link "Doorgaan" at bounding box center [1145, 175] width 57 height 20
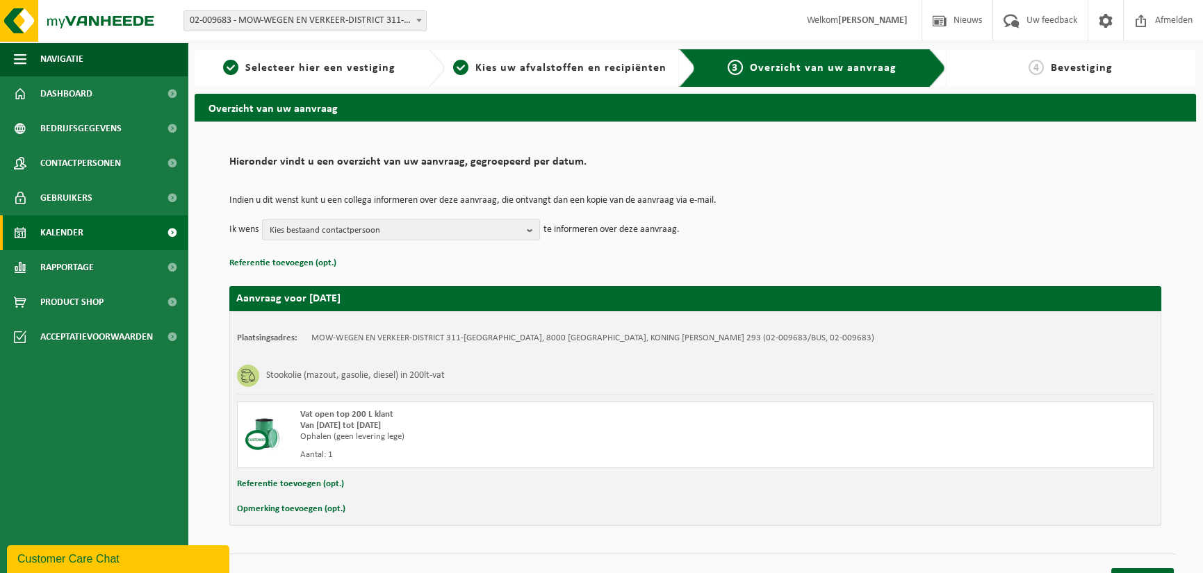
click at [60, 234] on span "Kalender" at bounding box center [61, 232] width 43 height 35
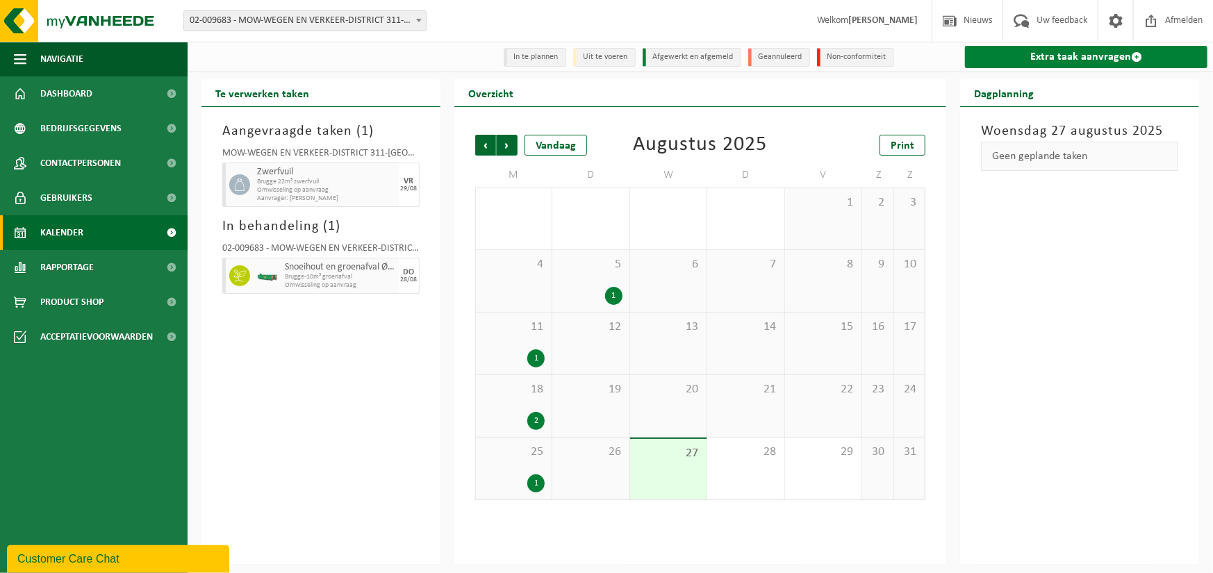
click at [1097, 58] on link "Extra taak aanvragen" at bounding box center [1086, 57] width 243 height 22
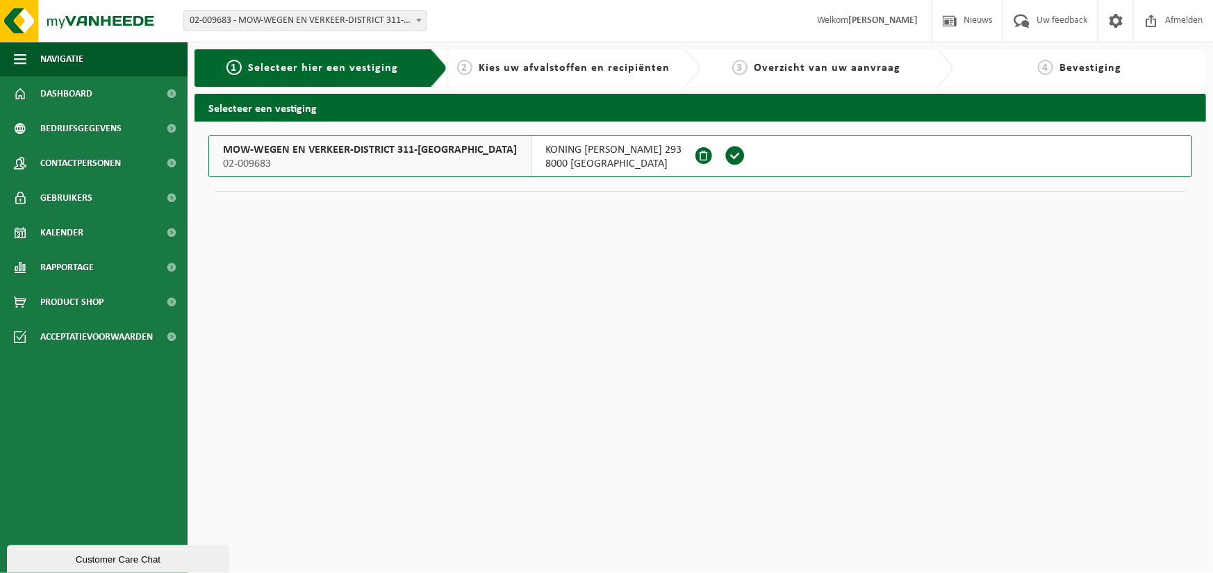
click at [716, 161] on button "MOW-WEGEN EN VERKEER-DISTRICT 311-[GEOGRAPHIC_DATA] 02-009683 KONING [PERSON_NA…" at bounding box center [700, 156] width 984 height 42
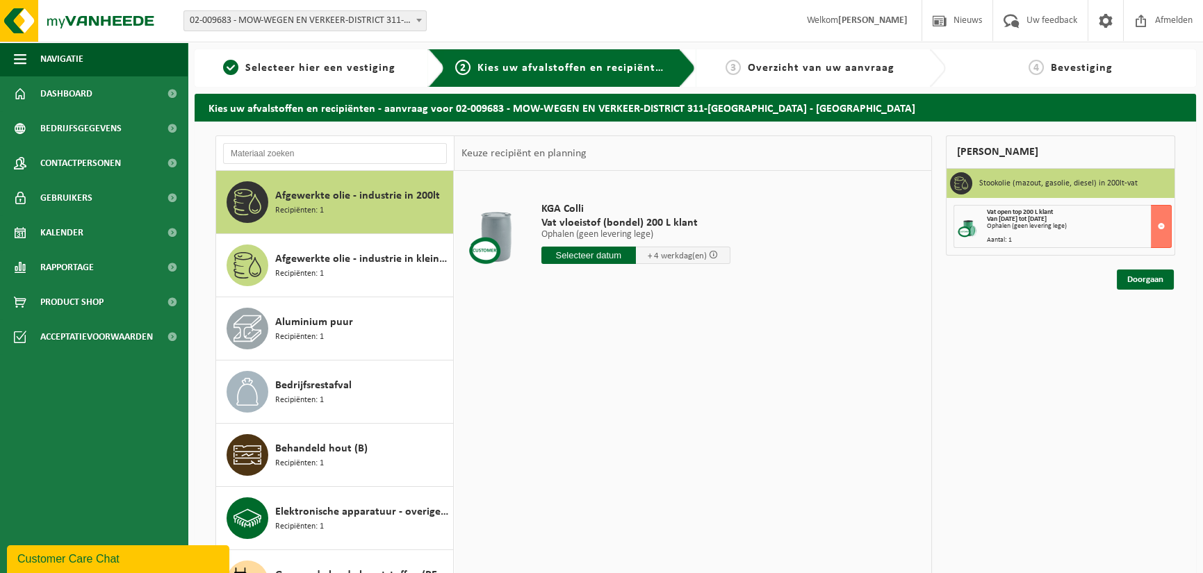
click at [347, 206] on div "Afgewerkte olie - industrie in 200lt Recipiënten: 1" at bounding box center [362, 202] width 174 height 42
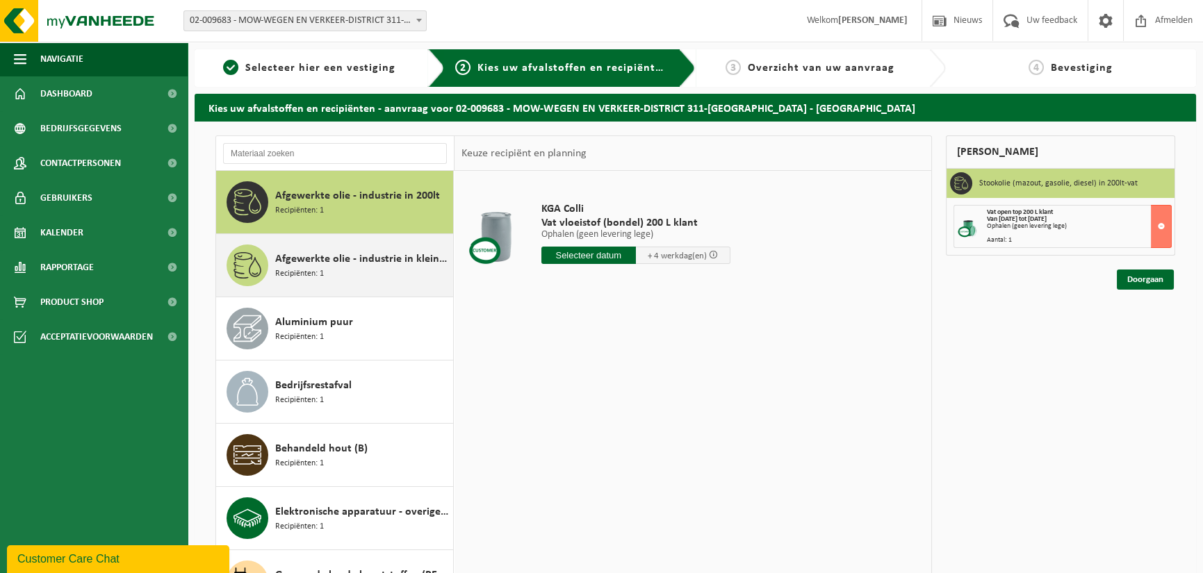
click at [369, 265] on span "Afgewerkte olie - industrie in kleinverpakking" at bounding box center [362, 259] width 174 height 17
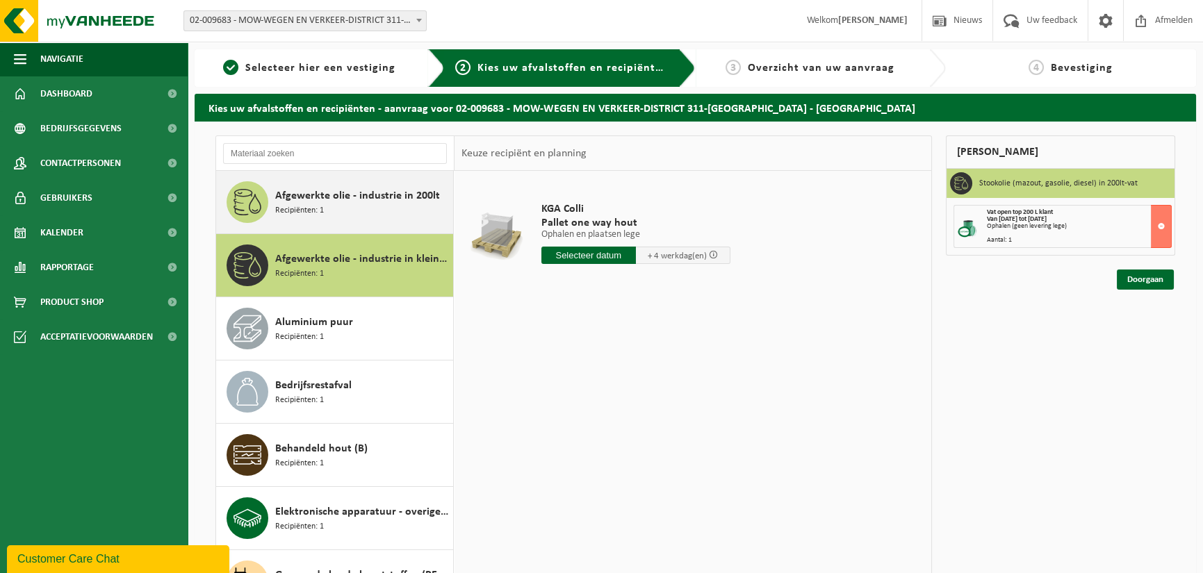
click at [353, 216] on div "Afgewerkte olie - industrie in 200lt Recipiënten: 1" at bounding box center [362, 202] width 174 height 42
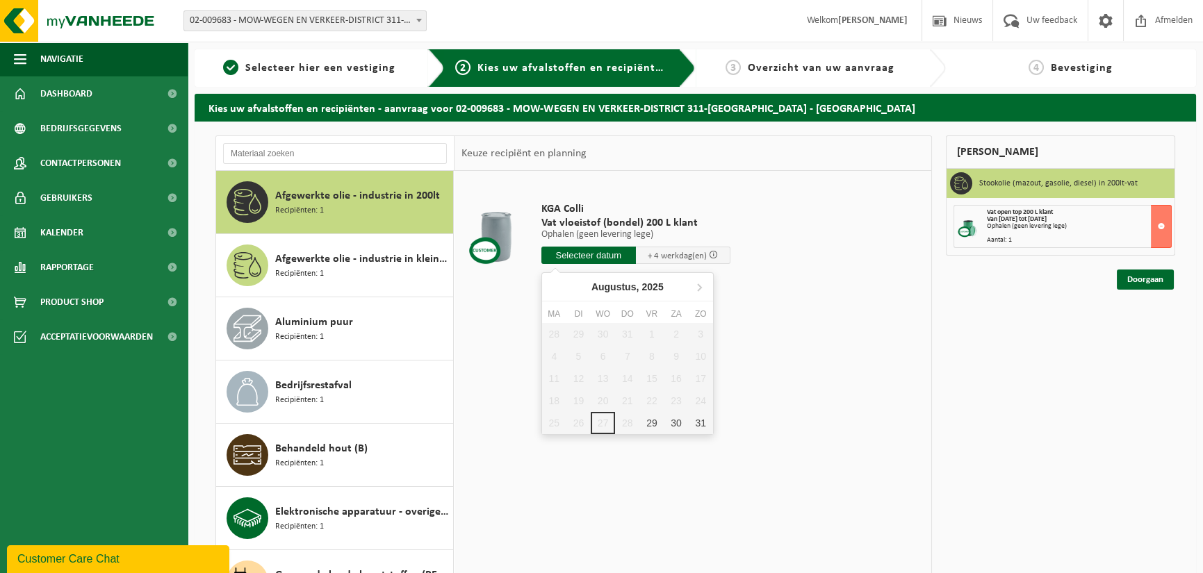
click at [590, 253] on input "text" at bounding box center [588, 255] width 95 height 17
click at [655, 423] on div "29" at bounding box center [651, 423] width 24 height 22
type input "Van 2025-08-29"
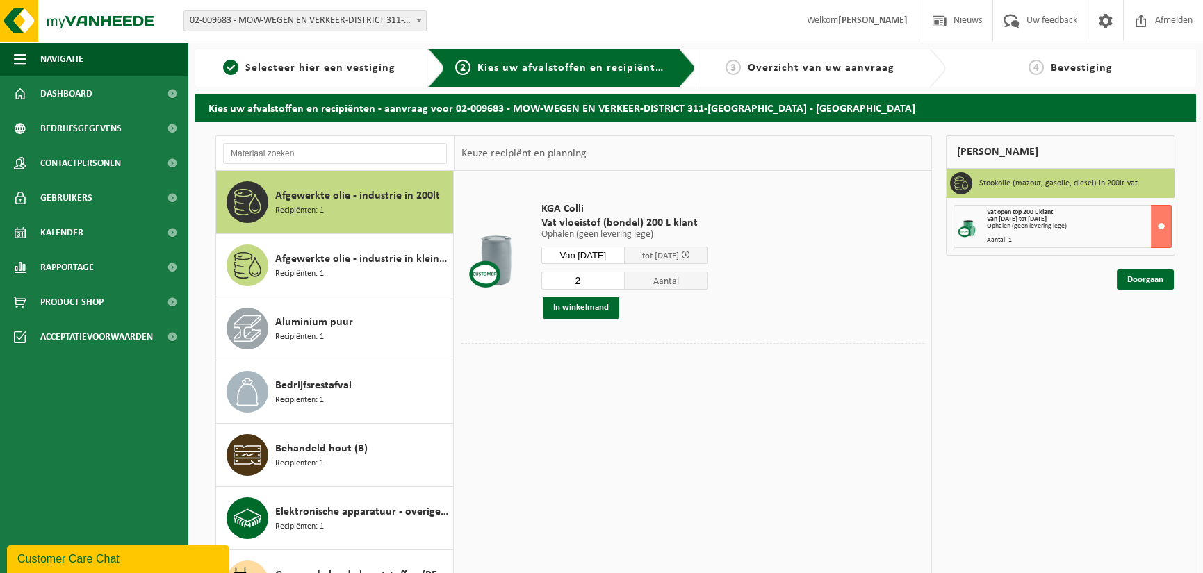
click at [622, 277] on input "2" at bounding box center [582, 281] width 83 height 18
click at [622, 277] on input "3" at bounding box center [582, 281] width 83 height 18
click at [621, 281] on input "2" at bounding box center [582, 281] width 83 height 18
type input "1"
click at [621, 281] on input "1" at bounding box center [582, 281] width 83 height 18
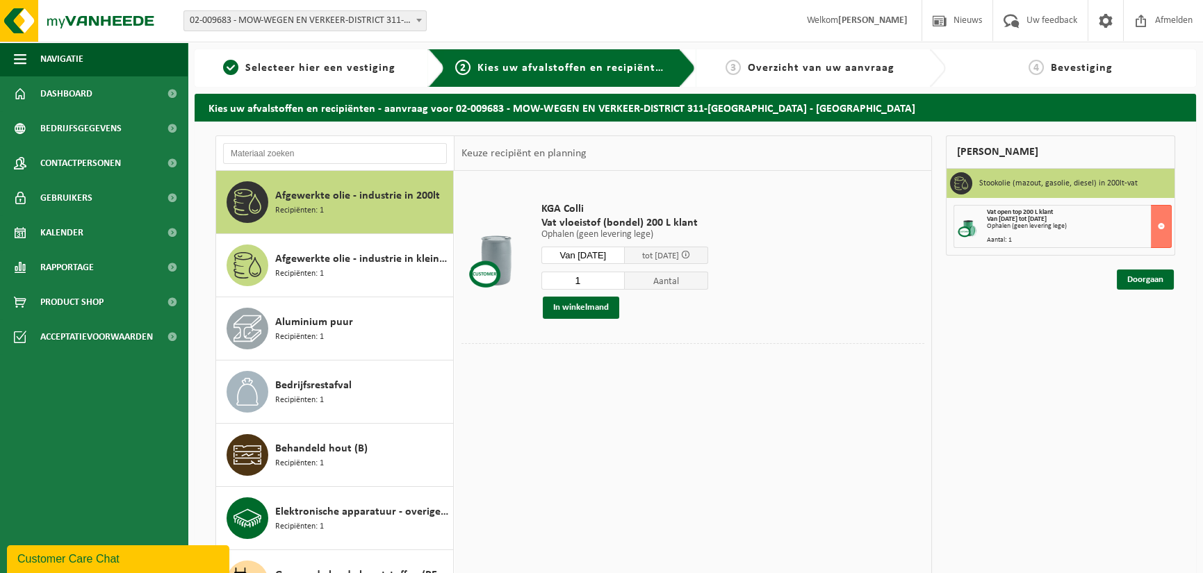
click at [621, 281] on input "1" at bounding box center [582, 281] width 83 height 18
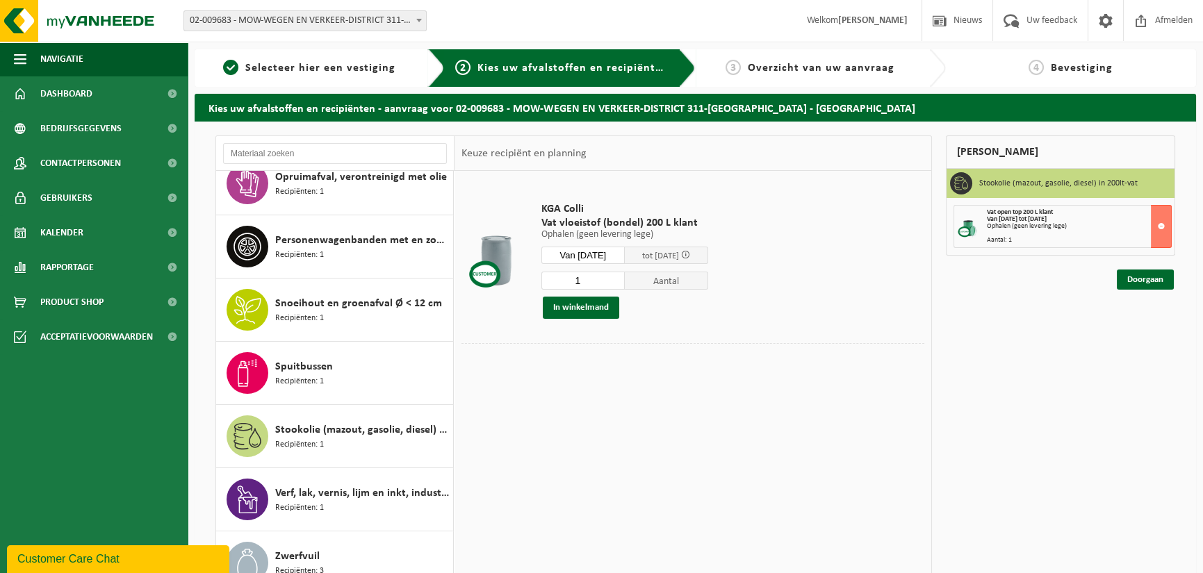
scroll to position [844, 0]
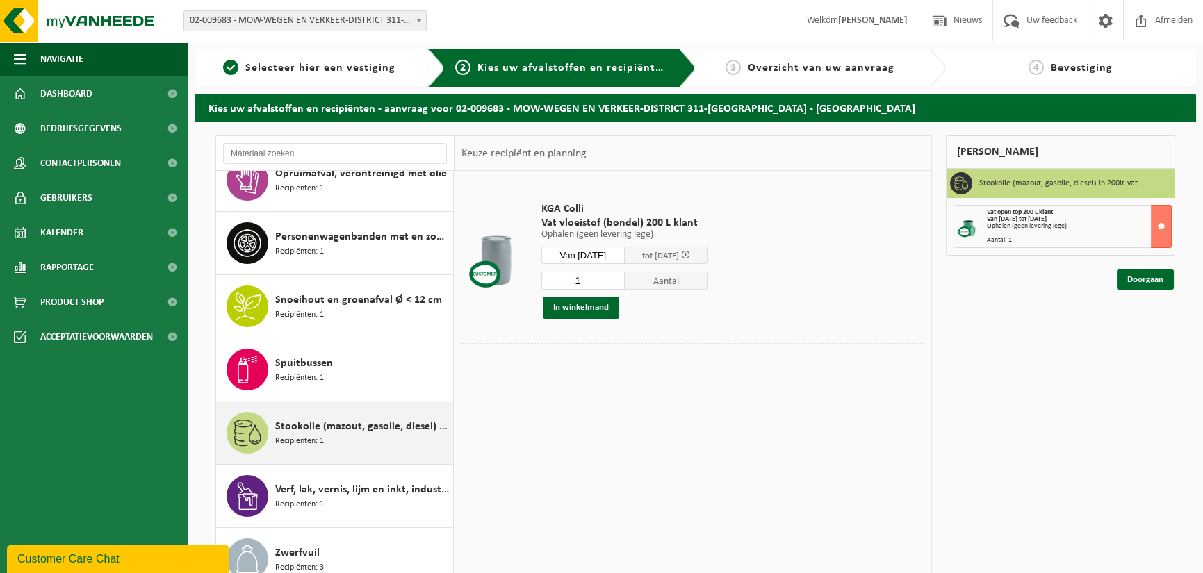
click at [339, 429] on span "Stookolie (mazout, gasolie, diesel) in 200lt-vat" at bounding box center [362, 426] width 174 height 17
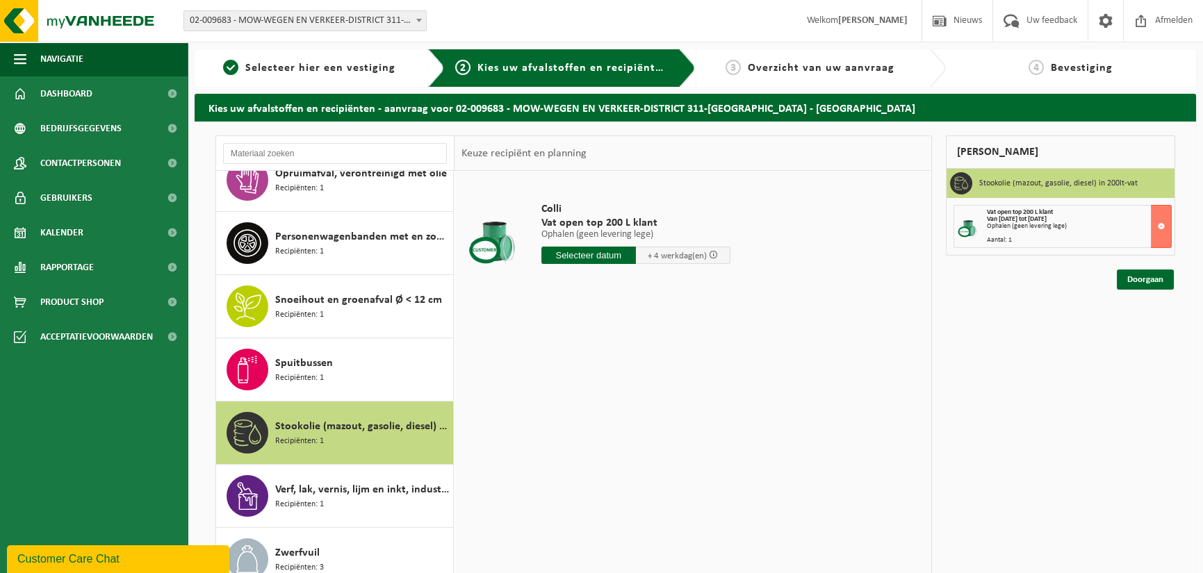
click at [589, 256] on input "text" at bounding box center [588, 255] width 95 height 17
click at [646, 418] on div "29" at bounding box center [651, 423] width 24 height 22
type input "Van 2025-08-29"
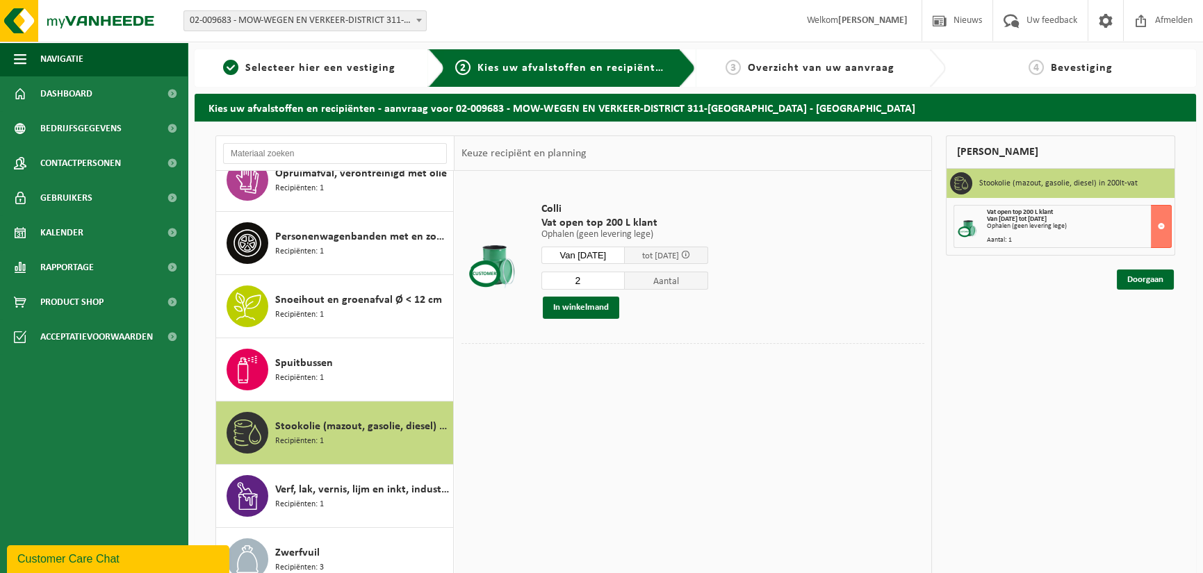
type input "2"
click at [621, 277] on input "2" at bounding box center [582, 281] width 83 height 18
click at [593, 314] on button "In winkelmand" at bounding box center [581, 308] width 76 height 22
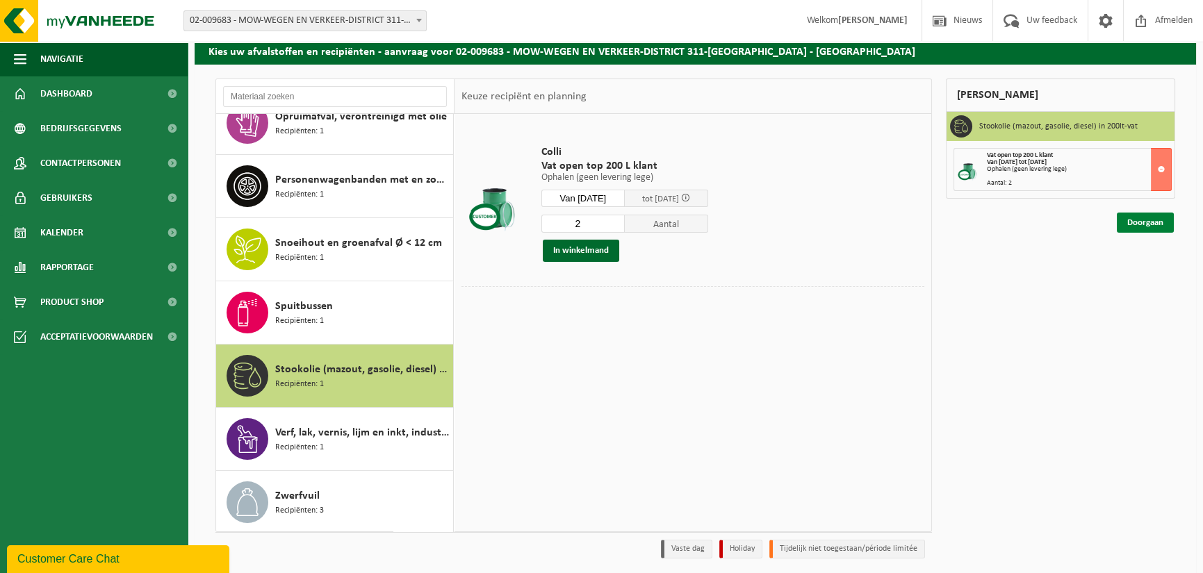
scroll to position [0, 0]
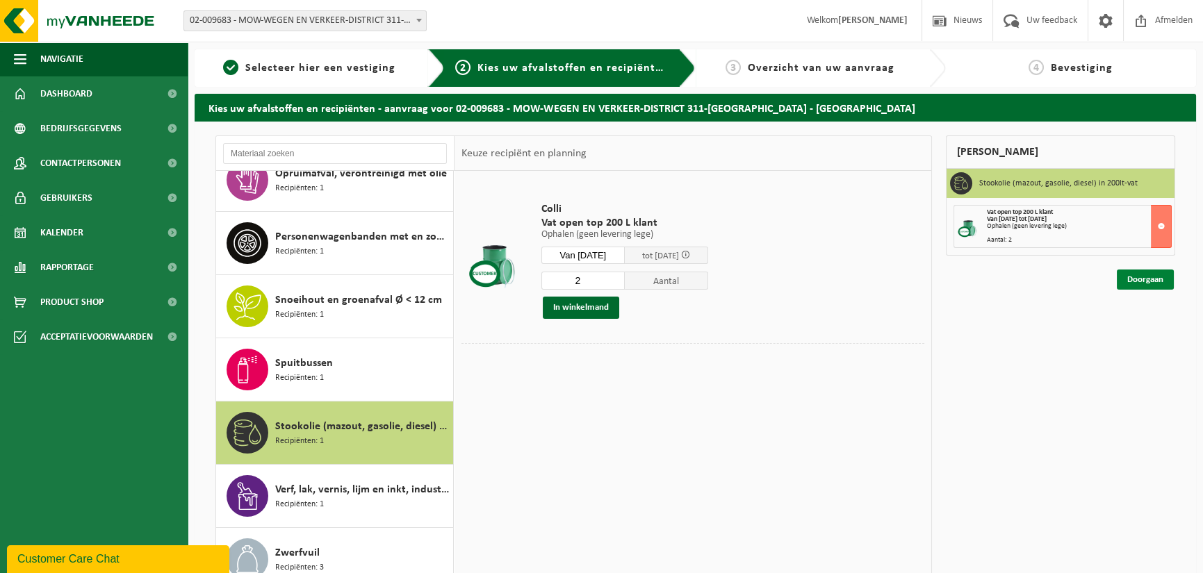
click at [1149, 279] on link "Doorgaan" at bounding box center [1145, 280] width 57 height 20
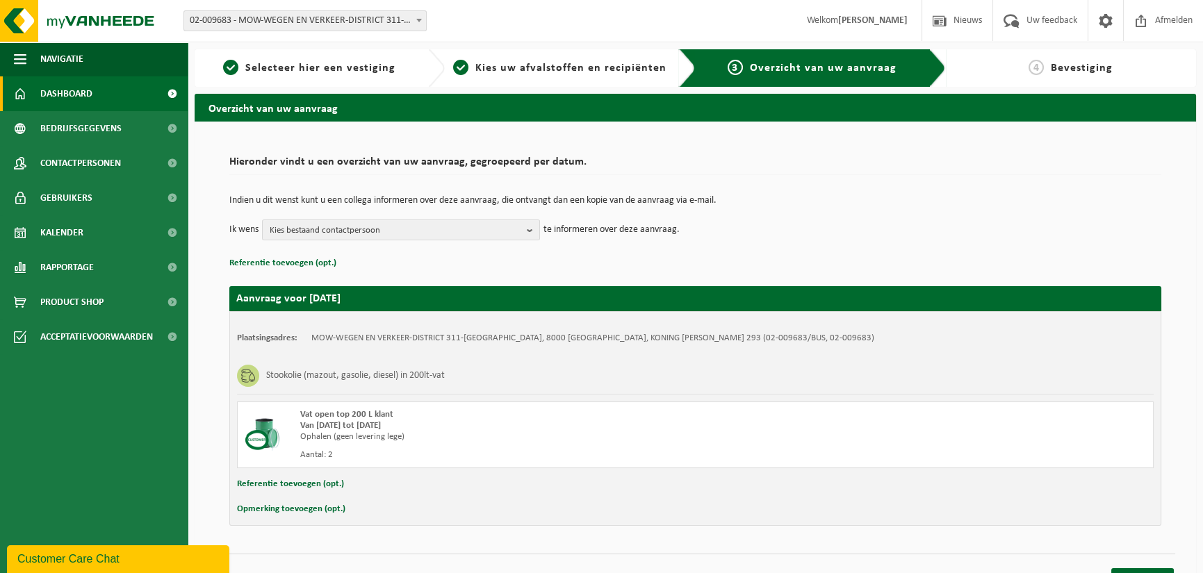
click at [84, 97] on span "Dashboard" at bounding box center [66, 93] width 52 height 35
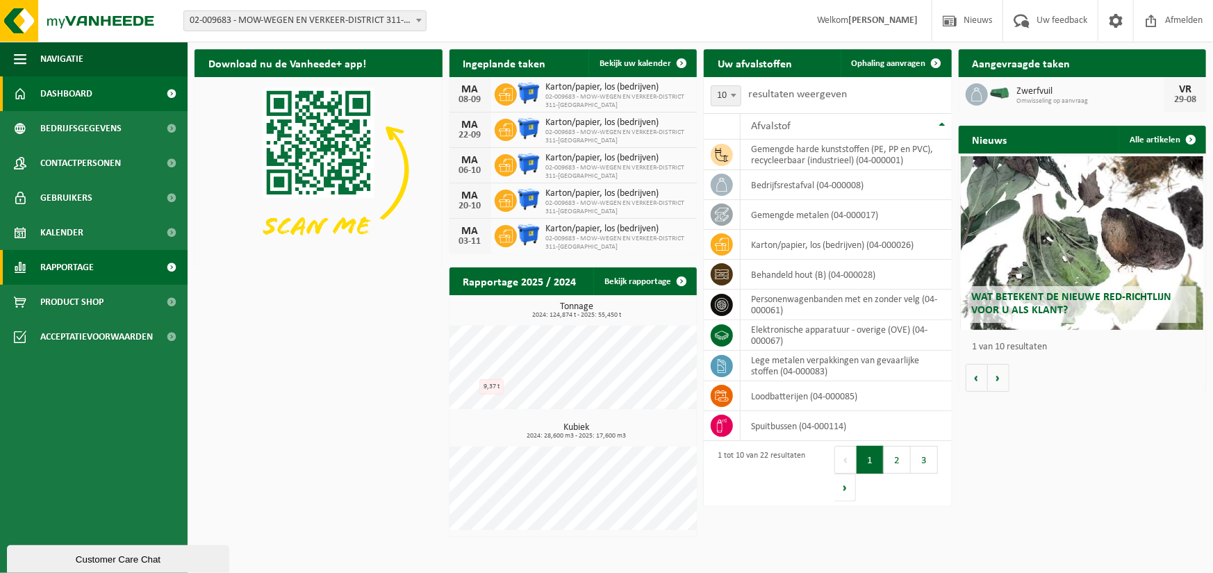
click at [72, 270] on span "Rapportage" at bounding box center [67, 267] width 54 height 35
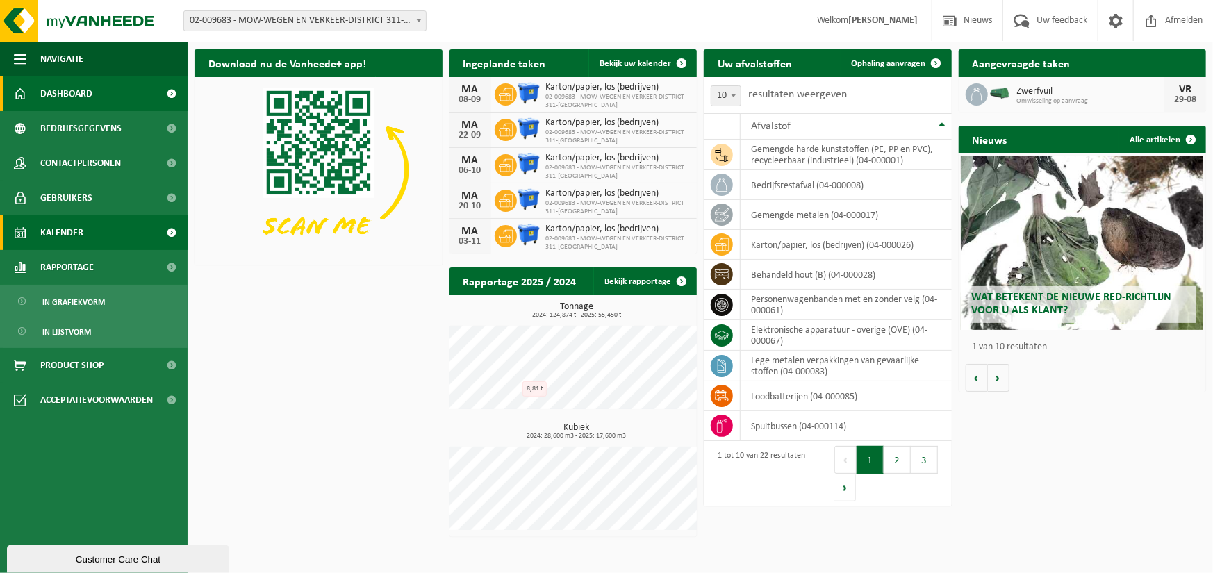
click at [76, 238] on span "Kalender" at bounding box center [61, 232] width 43 height 35
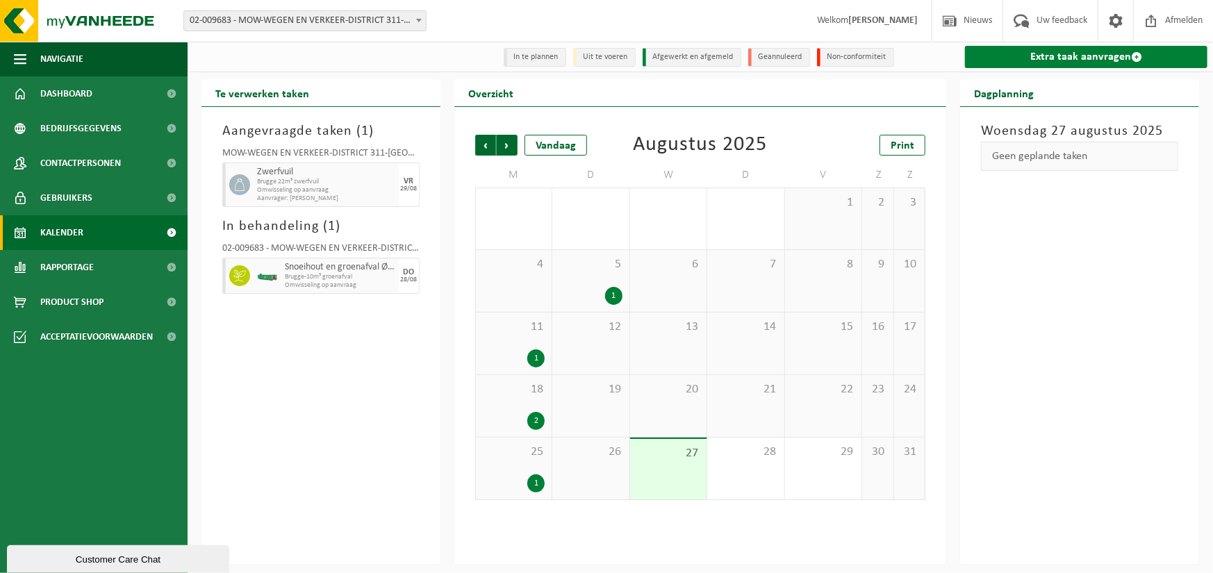
click at [1105, 48] on link "Extra taak aanvragen" at bounding box center [1086, 57] width 243 height 22
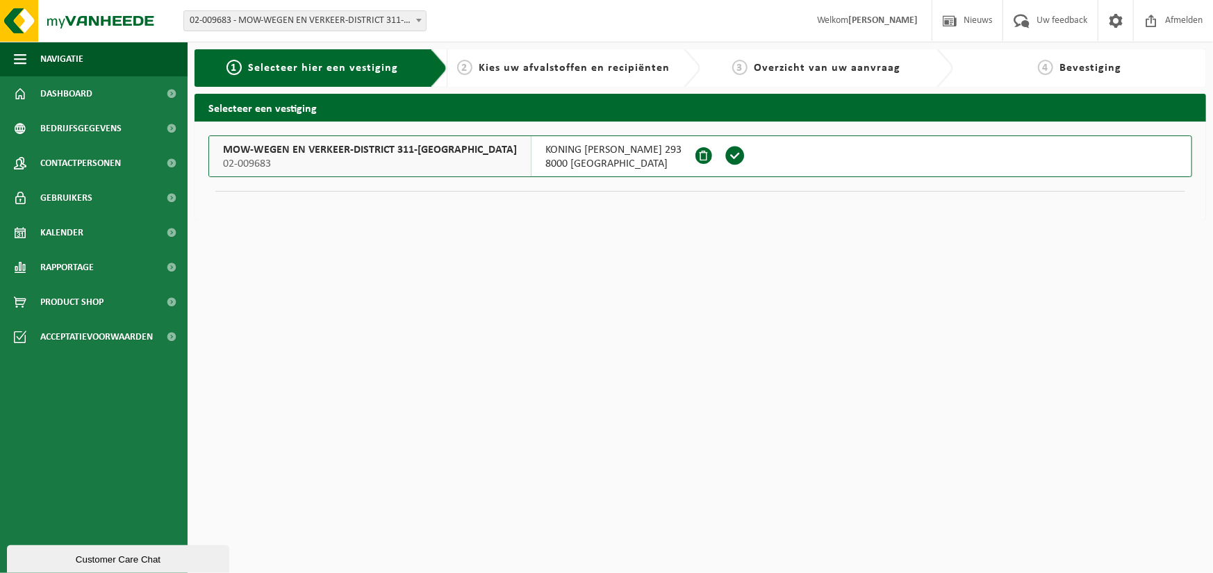
click at [770, 136] on button "MOW-WEGEN EN VERKEER-DISTRICT 311-[GEOGRAPHIC_DATA] 02-009683 KONING [PERSON_NA…" at bounding box center [700, 156] width 984 height 42
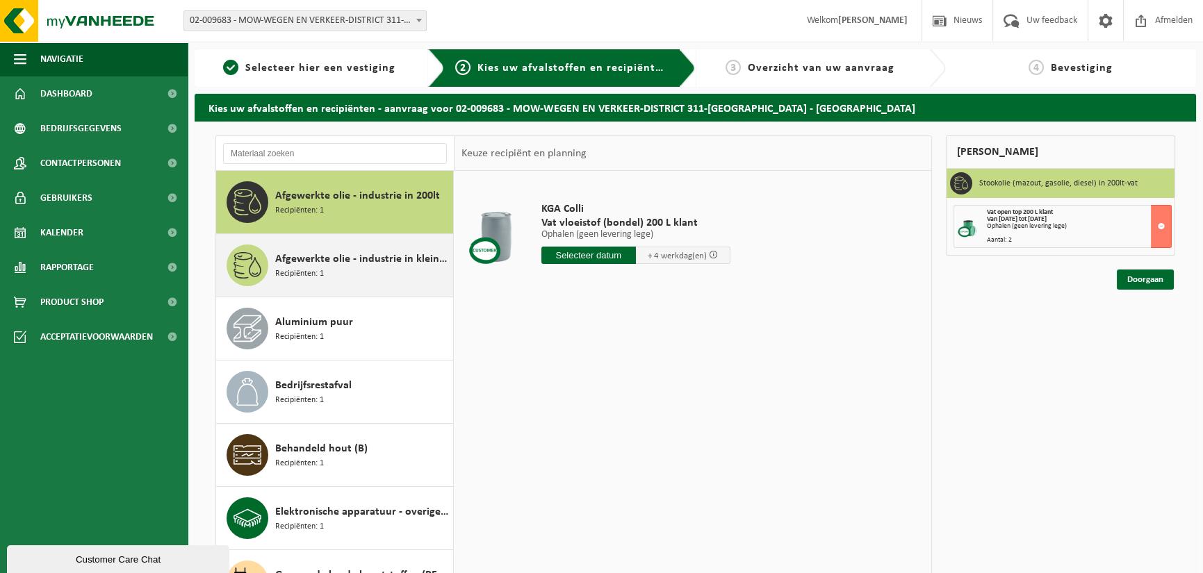
click at [404, 270] on div "Afgewerkte olie - industrie in kleinverpakking Recipiënten: 1" at bounding box center [362, 266] width 174 height 42
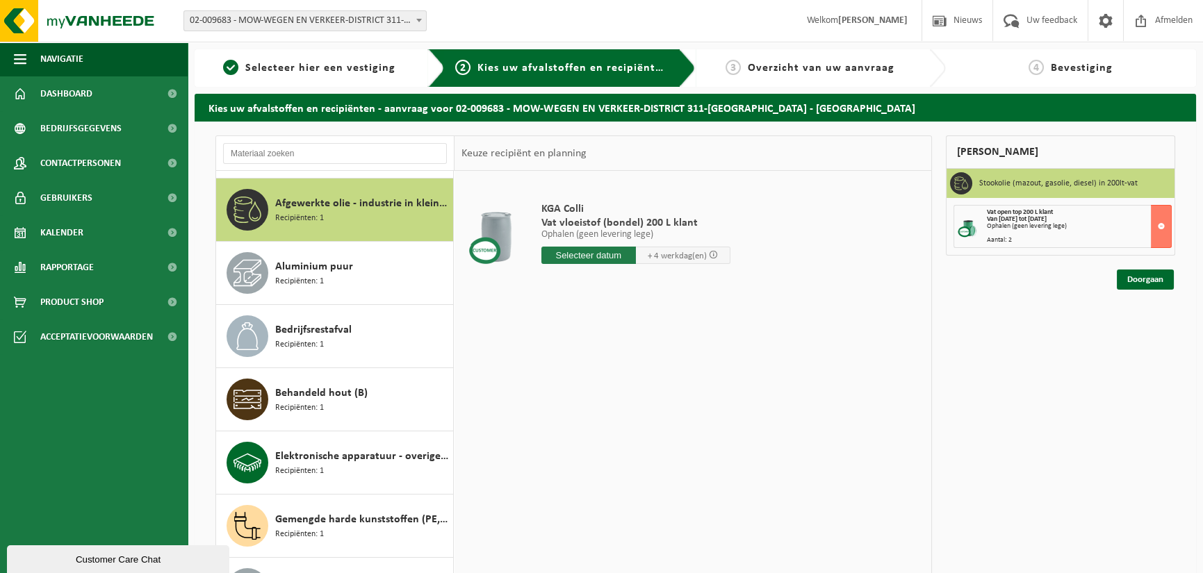
scroll to position [63, 0]
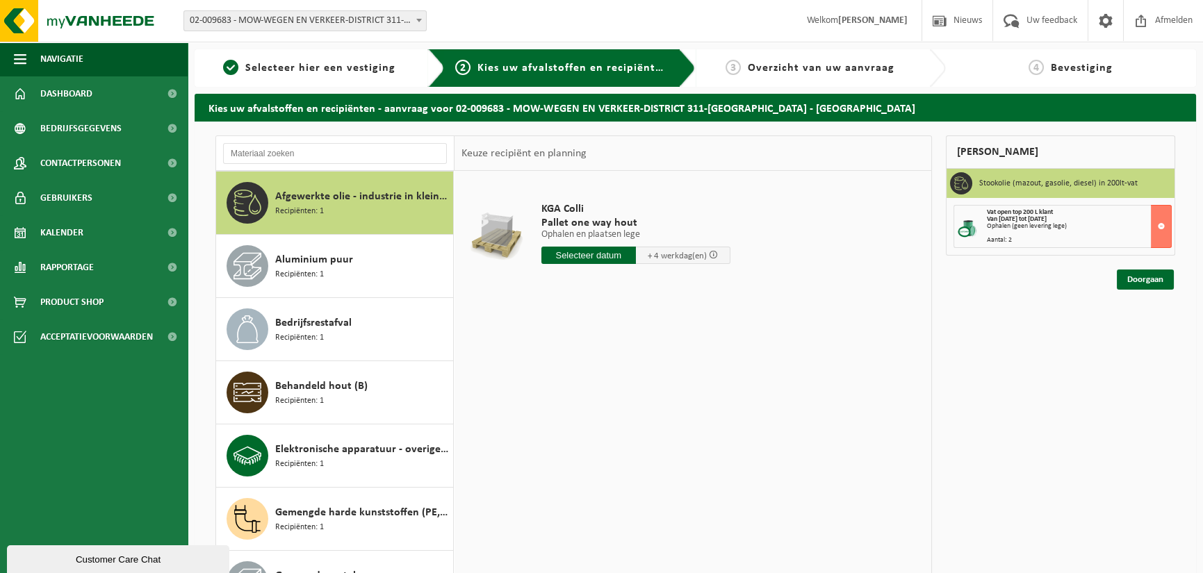
click at [591, 257] on input "text" at bounding box center [588, 255] width 95 height 17
click at [650, 420] on div "29" at bounding box center [651, 423] width 24 height 22
type input "Van 2025-08-29"
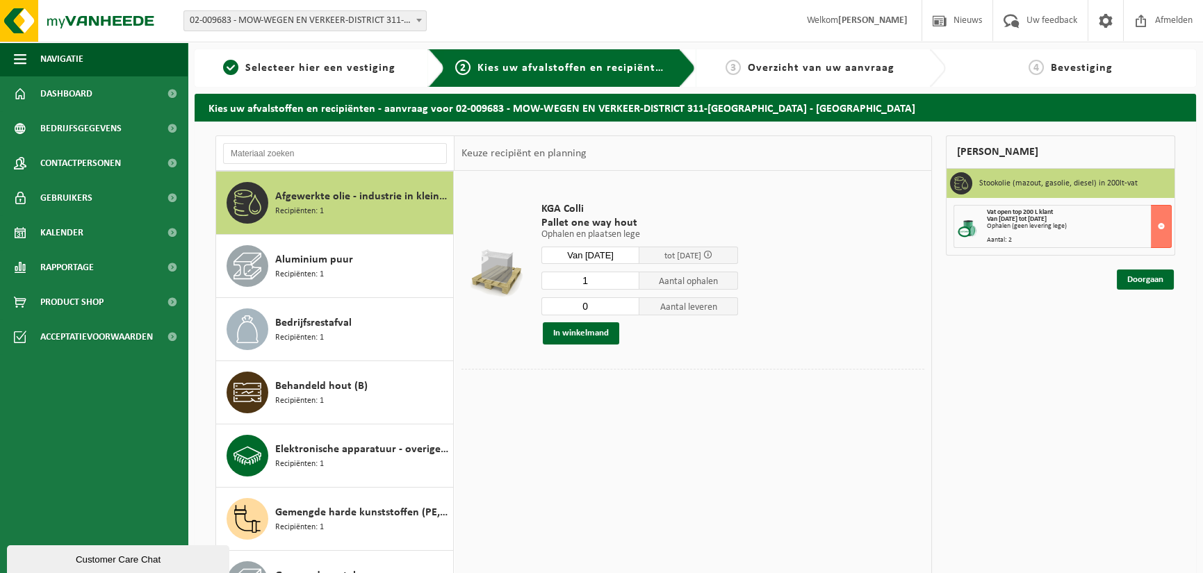
type input "0"
click at [630, 306] on input "0" at bounding box center [590, 306] width 99 height 18
click at [629, 277] on input "2" at bounding box center [590, 281] width 99 height 18
click at [629, 277] on input "3" at bounding box center [590, 281] width 99 height 18
click at [629, 277] on input "4" at bounding box center [590, 281] width 99 height 18
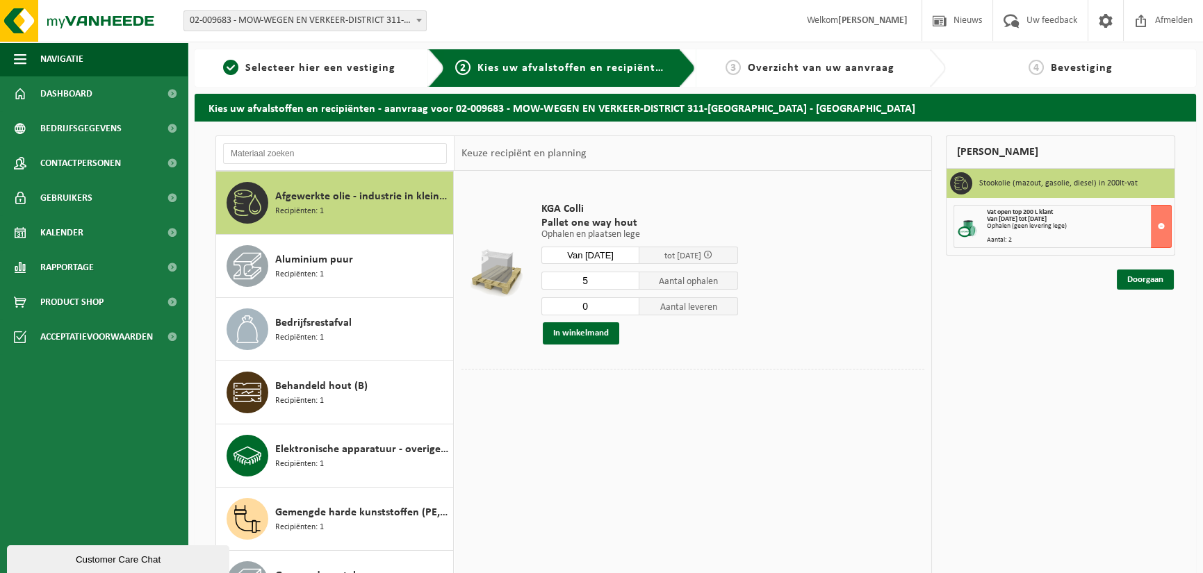
type input "5"
click at [629, 277] on input "5" at bounding box center [590, 281] width 99 height 18
click at [584, 336] on button "In winkelmand" at bounding box center [581, 333] width 76 height 22
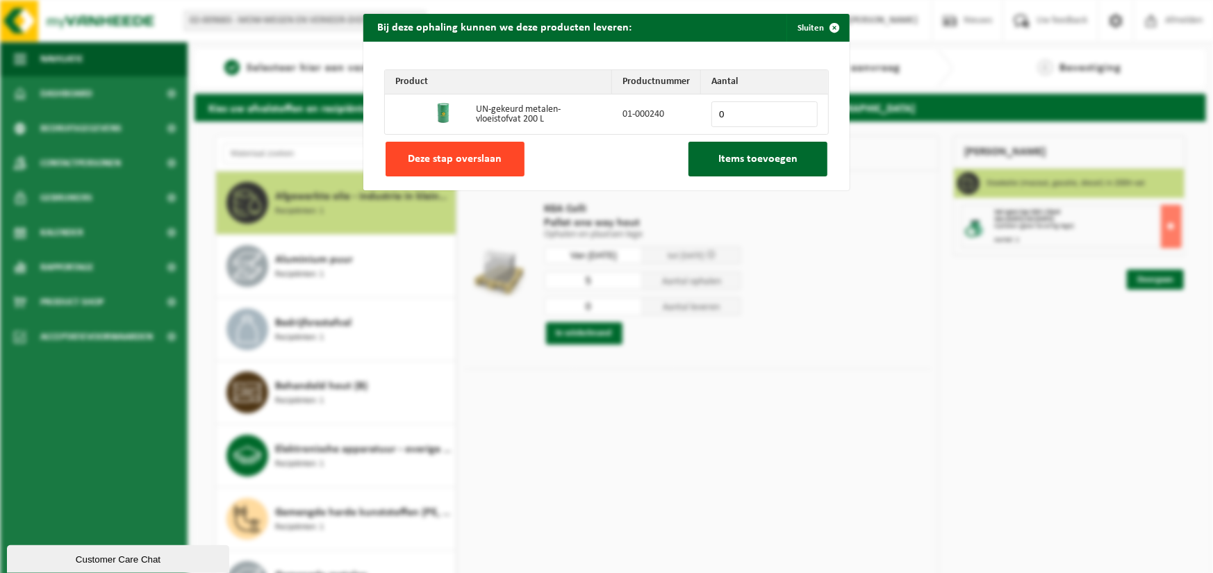
click at [434, 160] on span "Deze stap overslaan" at bounding box center [456, 159] width 94 height 11
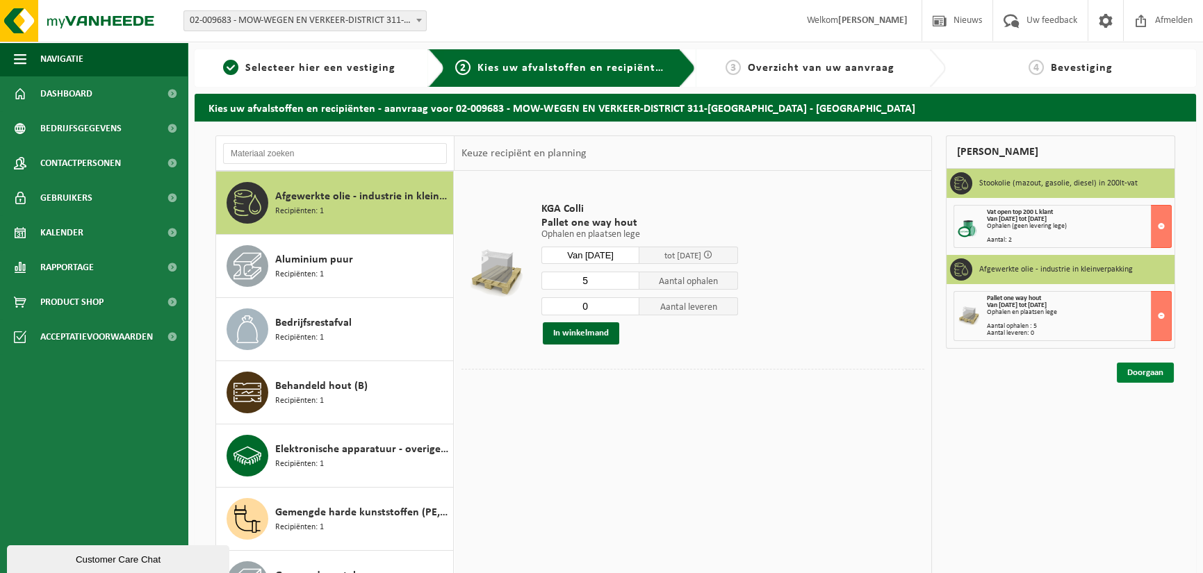
click at [1142, 369] on link "Doorgaan" at bounding box center [1145, 373] width 57 height 20
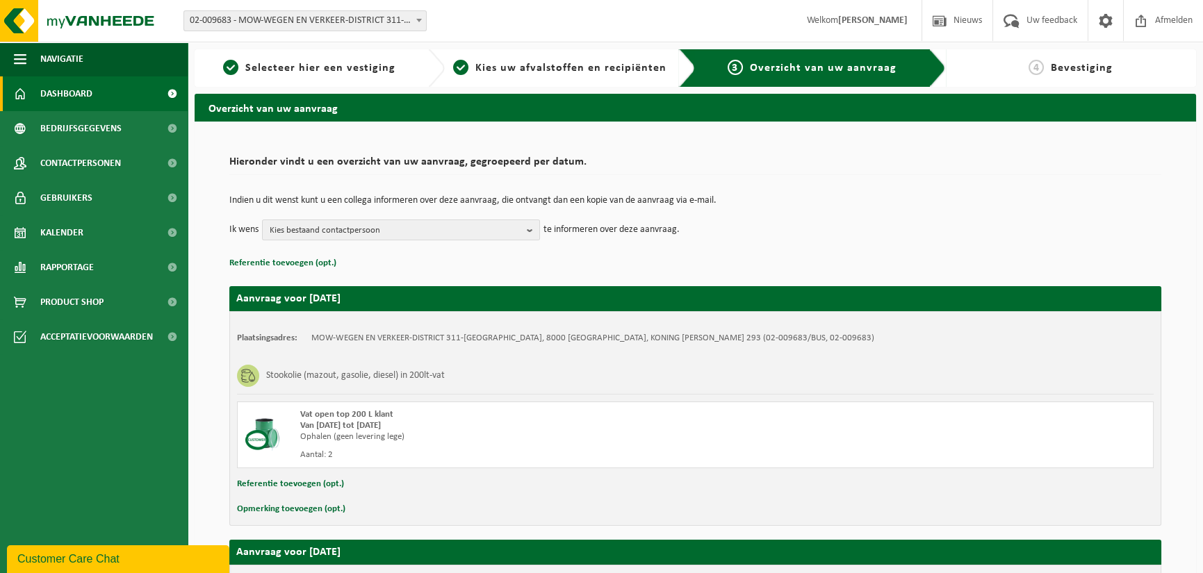
click at [72, 98] on span "Dashboard" at bounding box center [66, 93] width 52 height 35
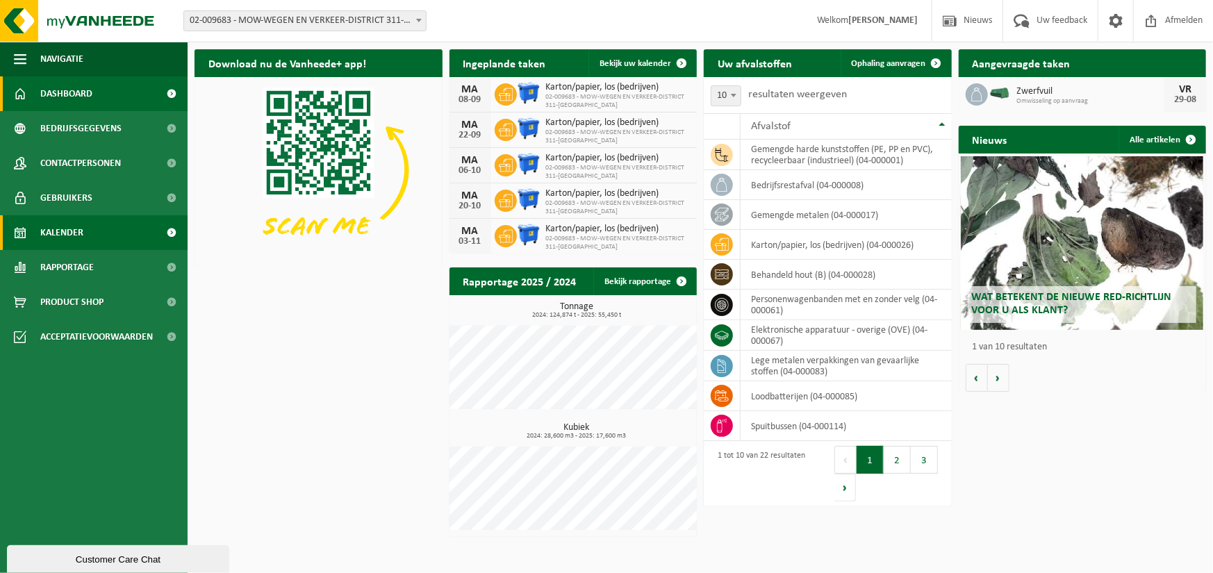
click at [51, 237] on span "Kalender" at bounding box center [61, 232] width 43 height 35
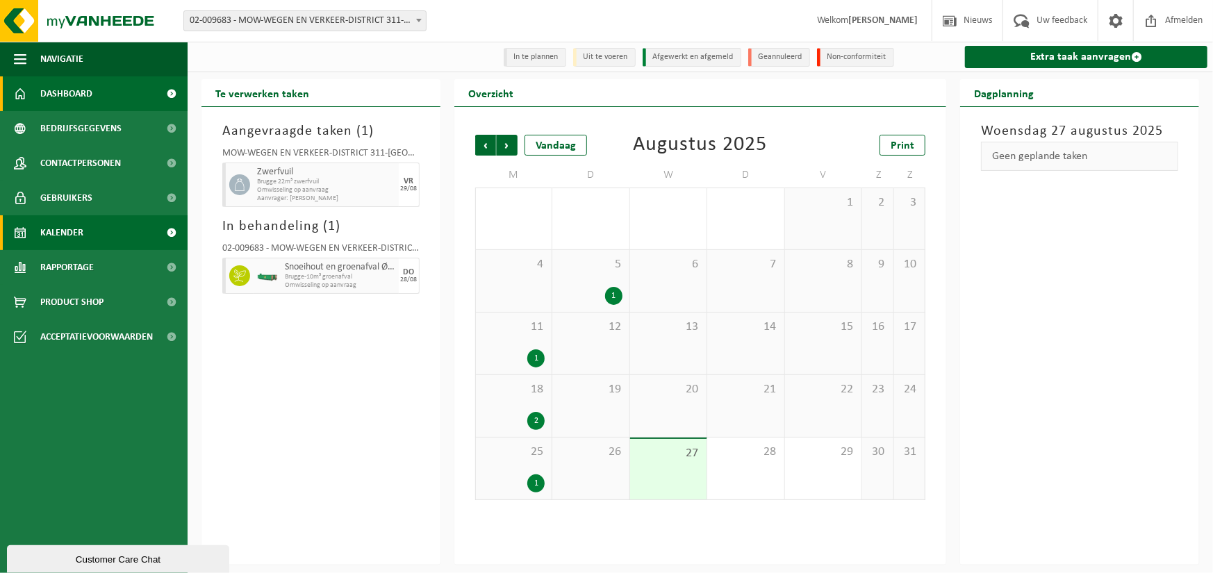
click at [76, 97] on span "Dashboard" at bounding box center [66, 93] width 52 height 35
